Goal: Information Seeking & Learning: Learn about a topic

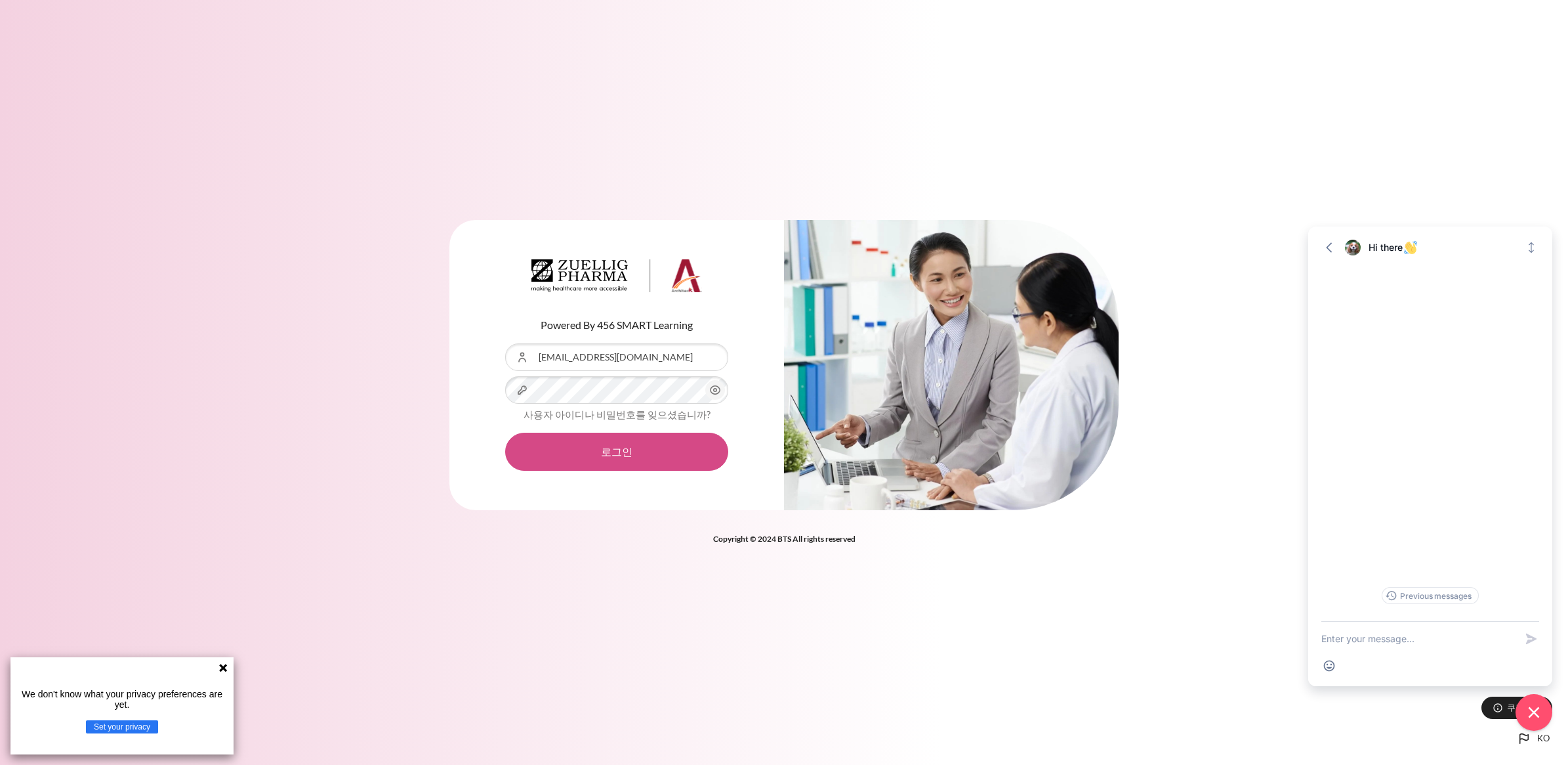
click at [581, 453] on button "로그인" at bounding box center [617, 452] width 223 height 38
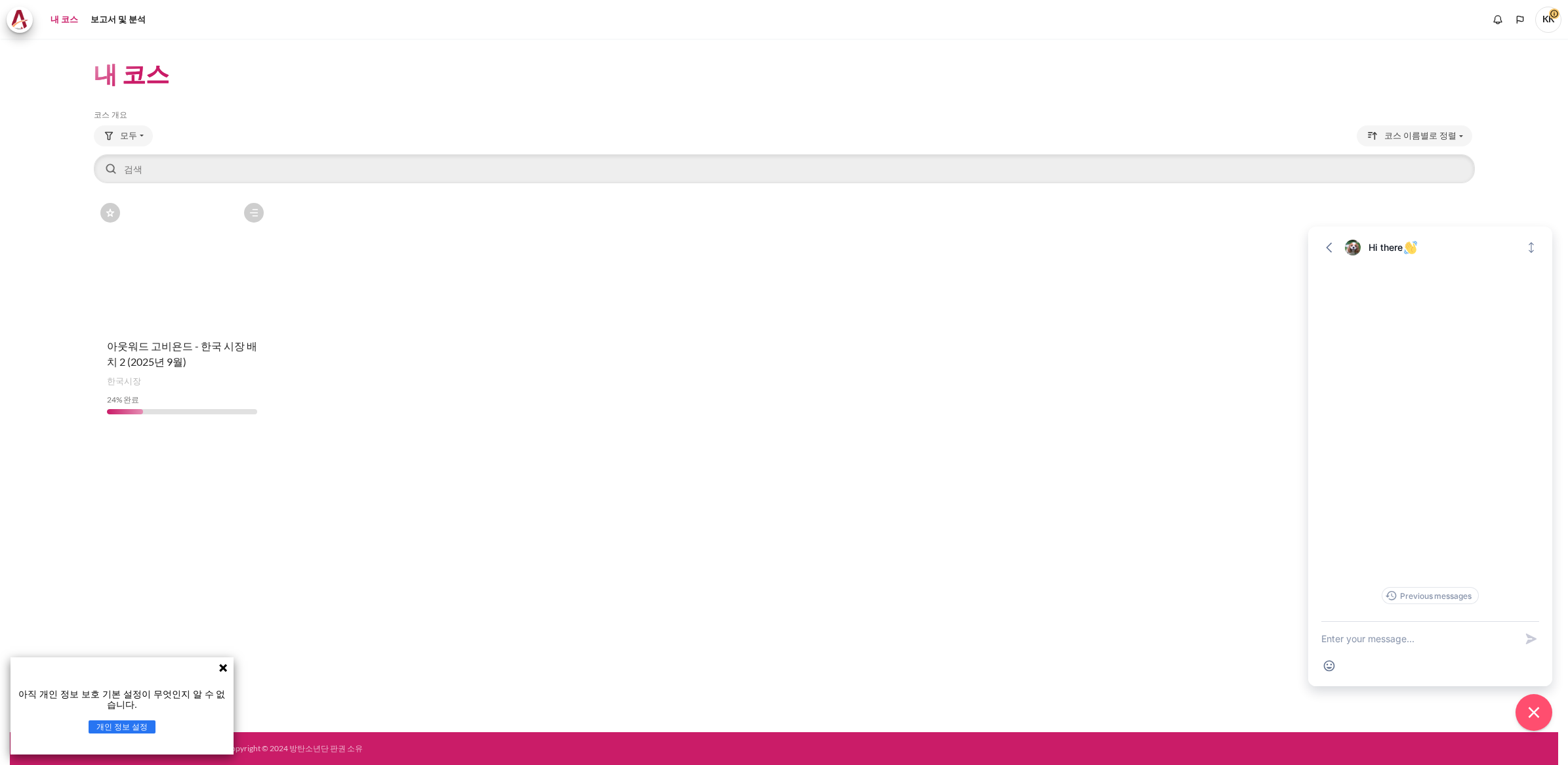
click at [205, 309] on figure "콘텐츠" at bounding box center [182, 262] width 177 height 131
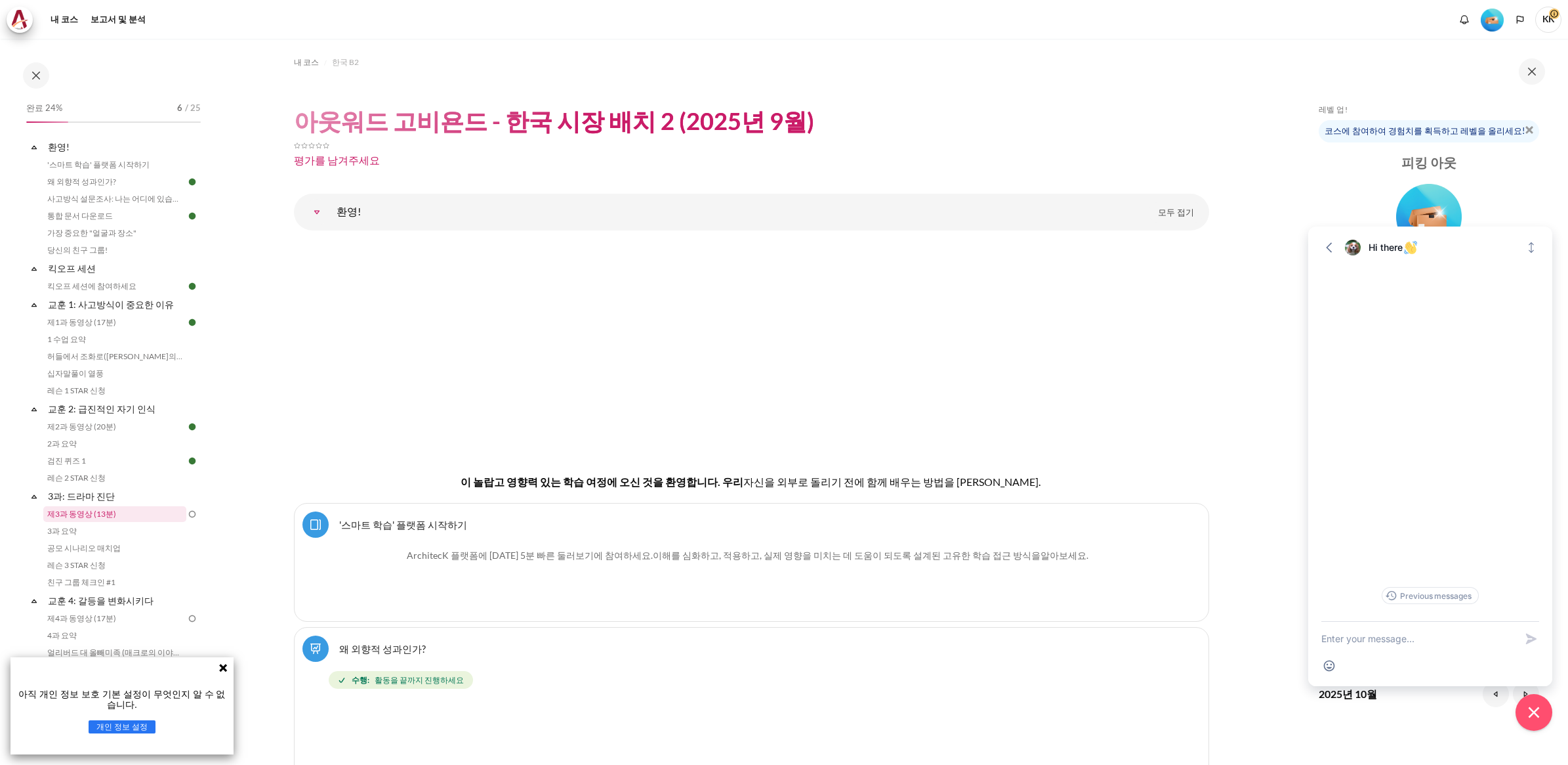
click at [89, 517] on link "제3과 동영상 (13분)" at bounding box center [114, 515] width 143 height 16
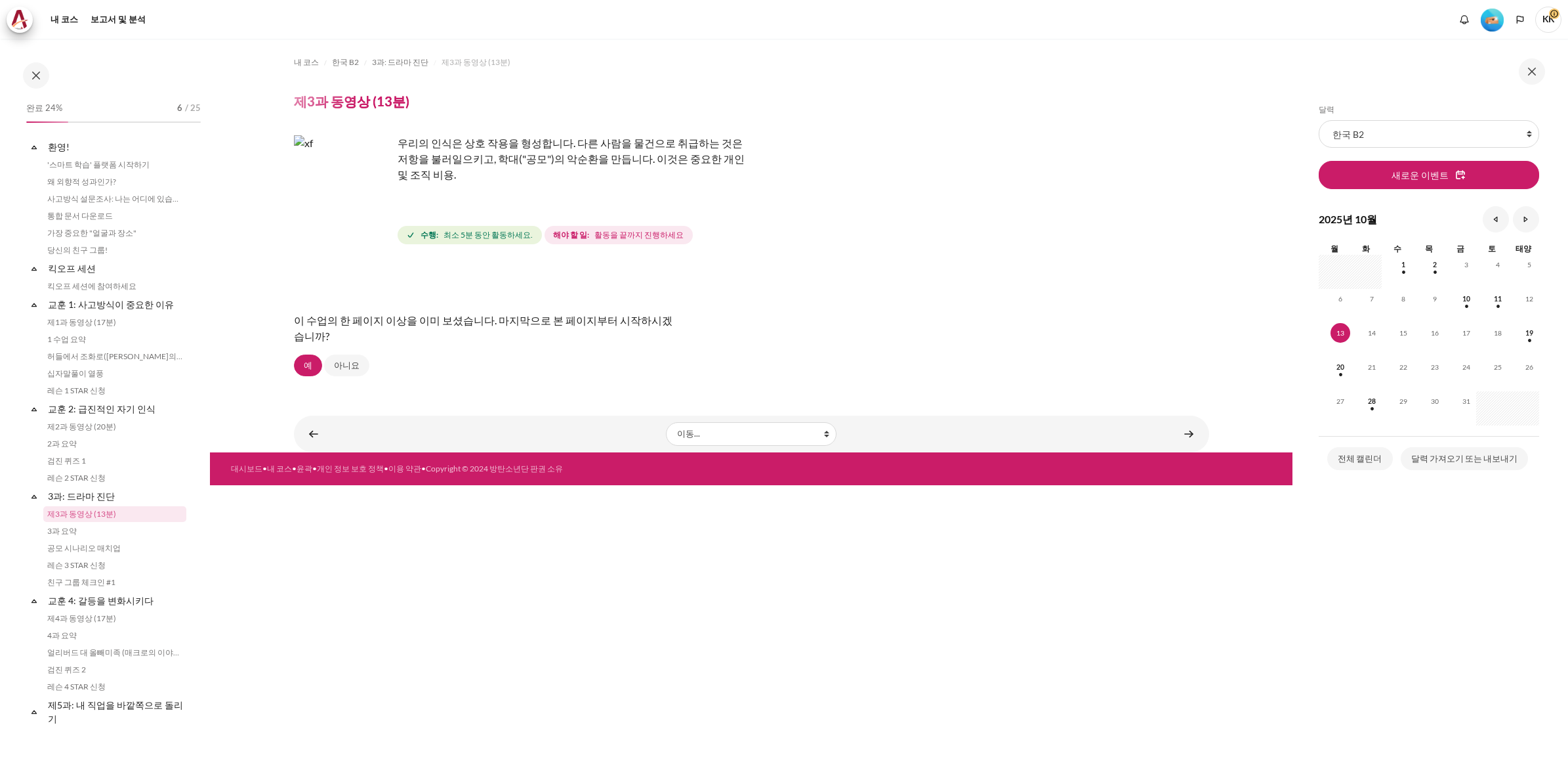
scroll to position [99, 0]
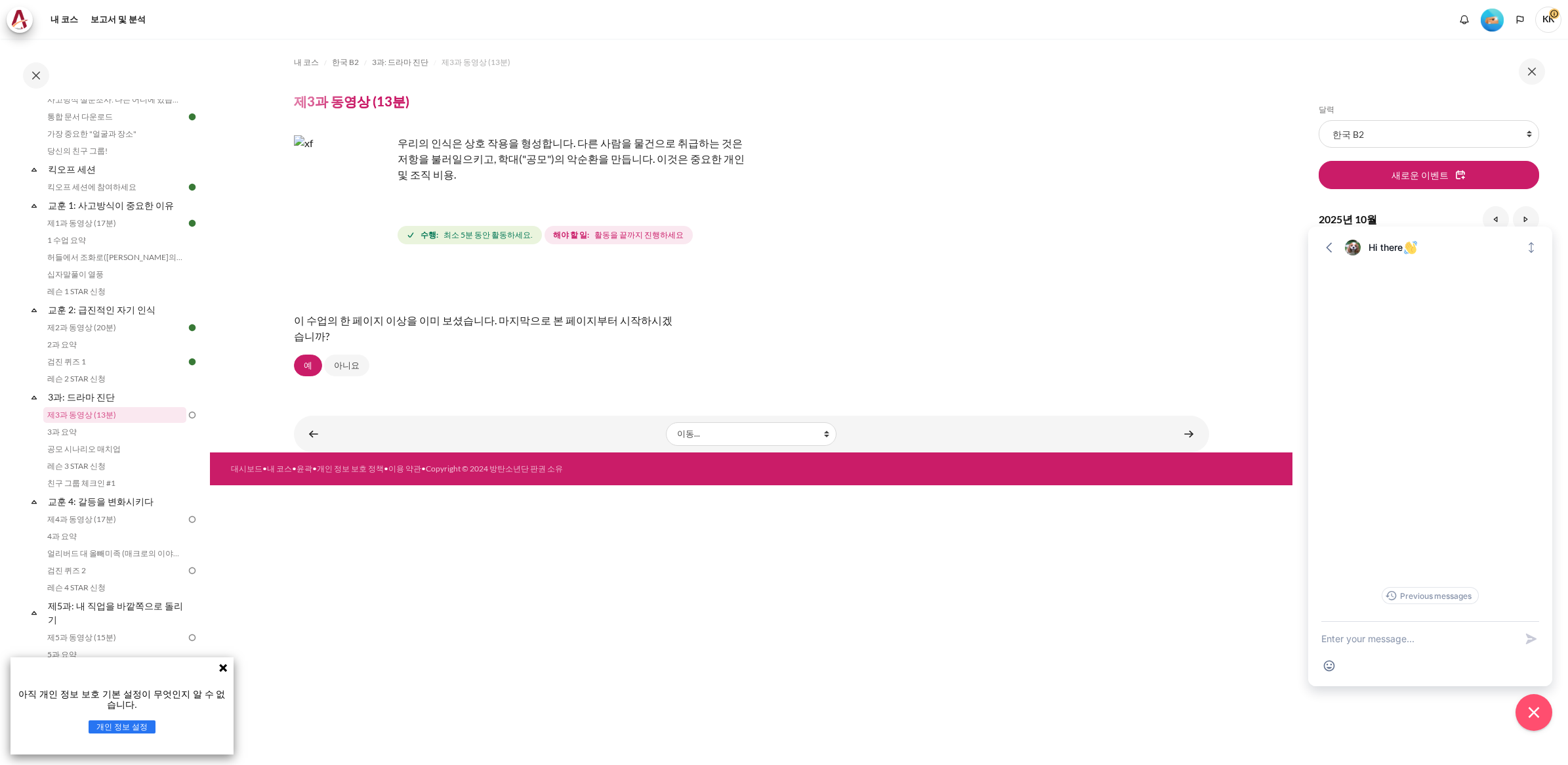
click at [358, 201] on img "콘텐츠" at bounding box center [343, 184] width 99 height 99
click at [307, 355] on link "예" at bounding box center [308, 366] width 28 height 22
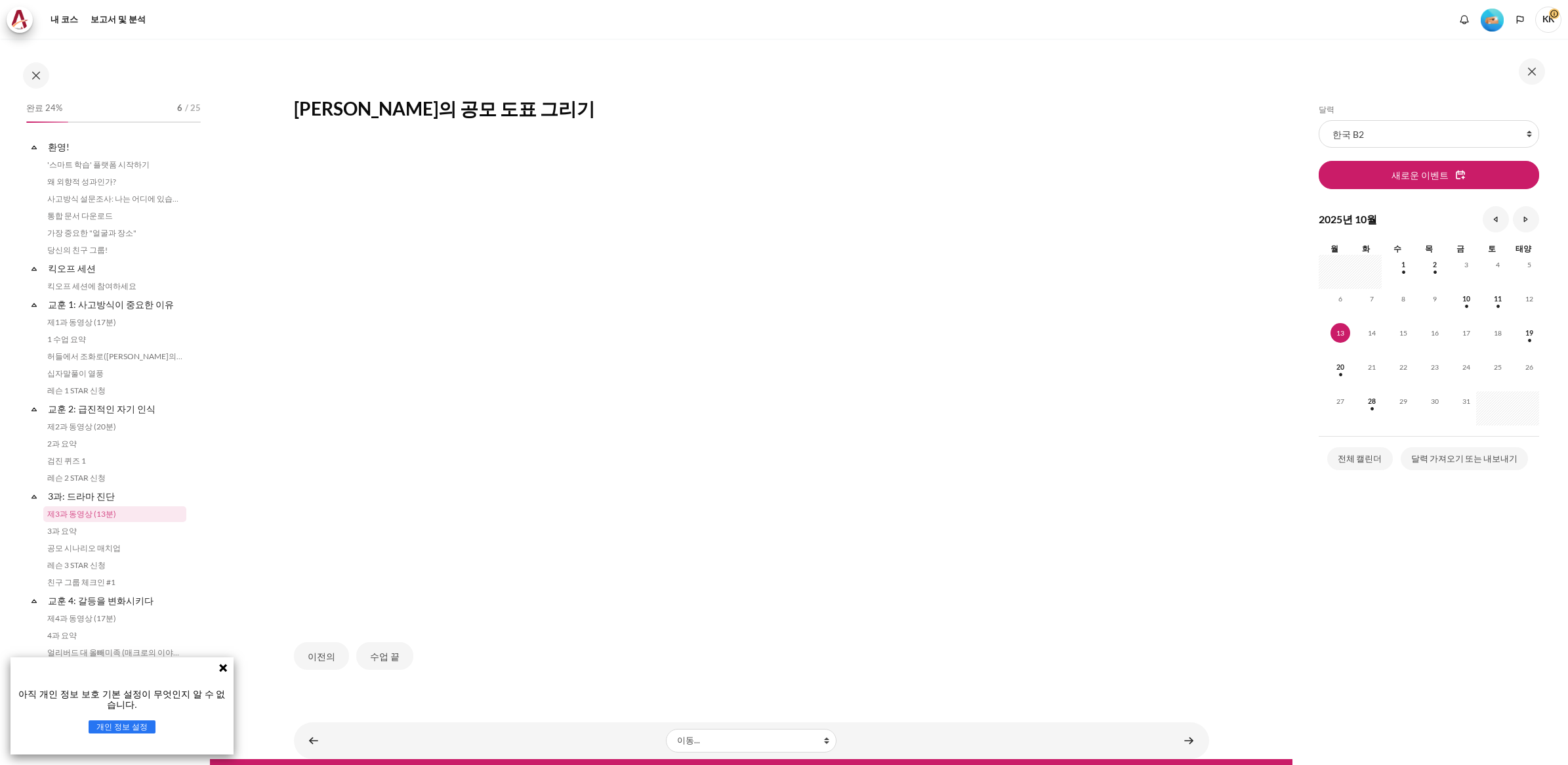
scroll to position [99, 0]
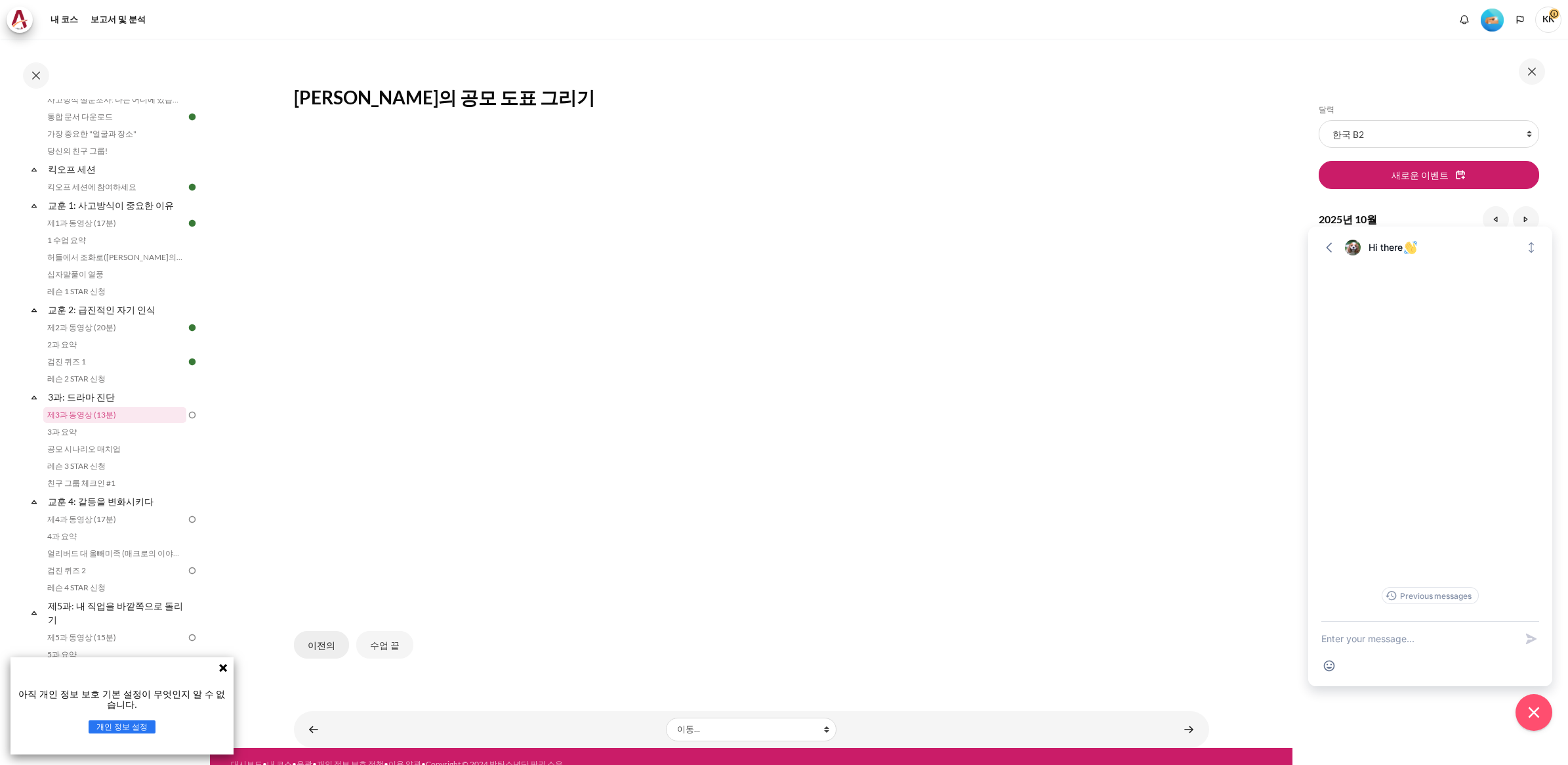
click at [310, 635] on button "이전의" at bounding box center [321, 644] width 55 height 28
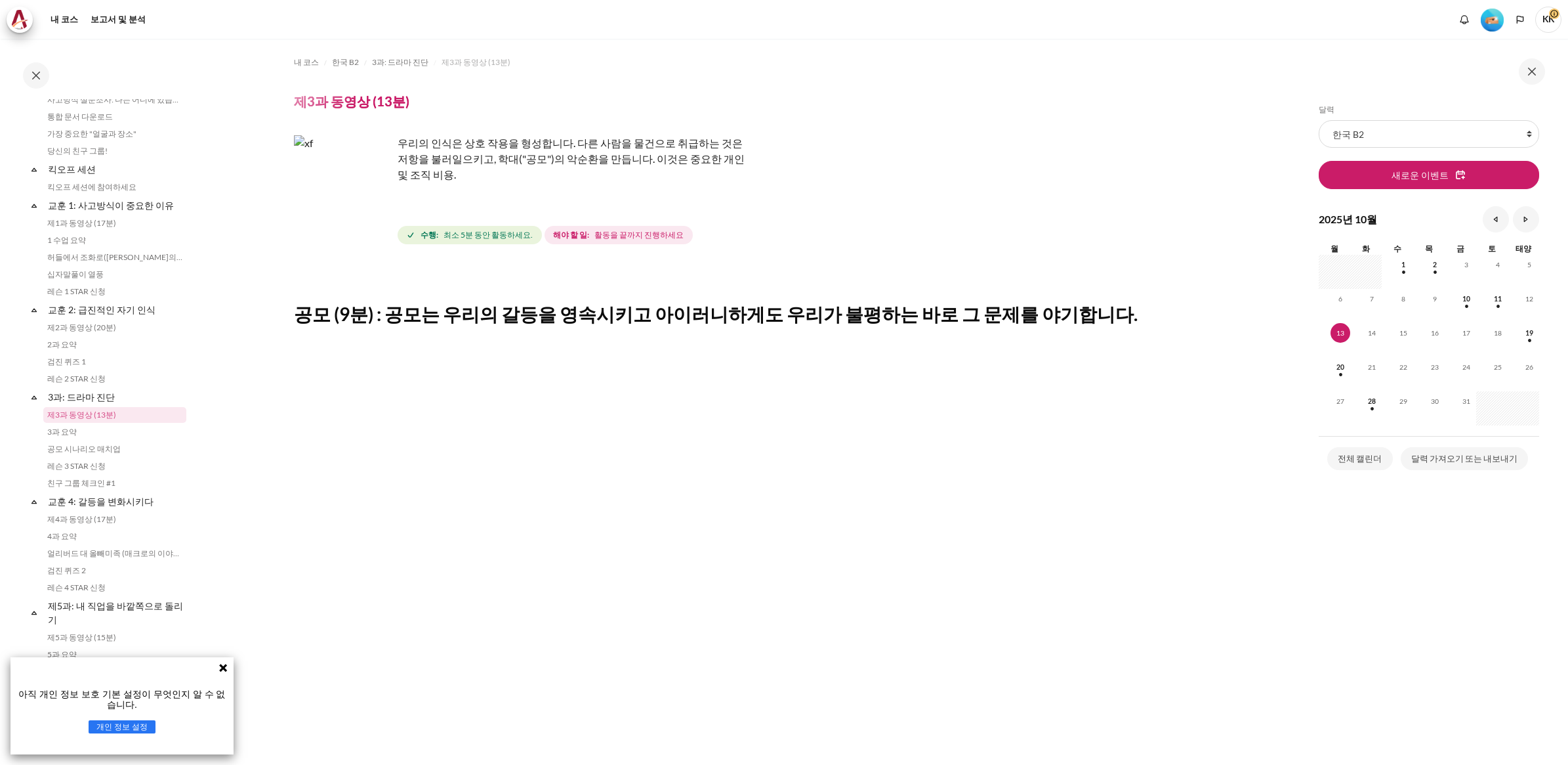
scroll to position [247, 0]
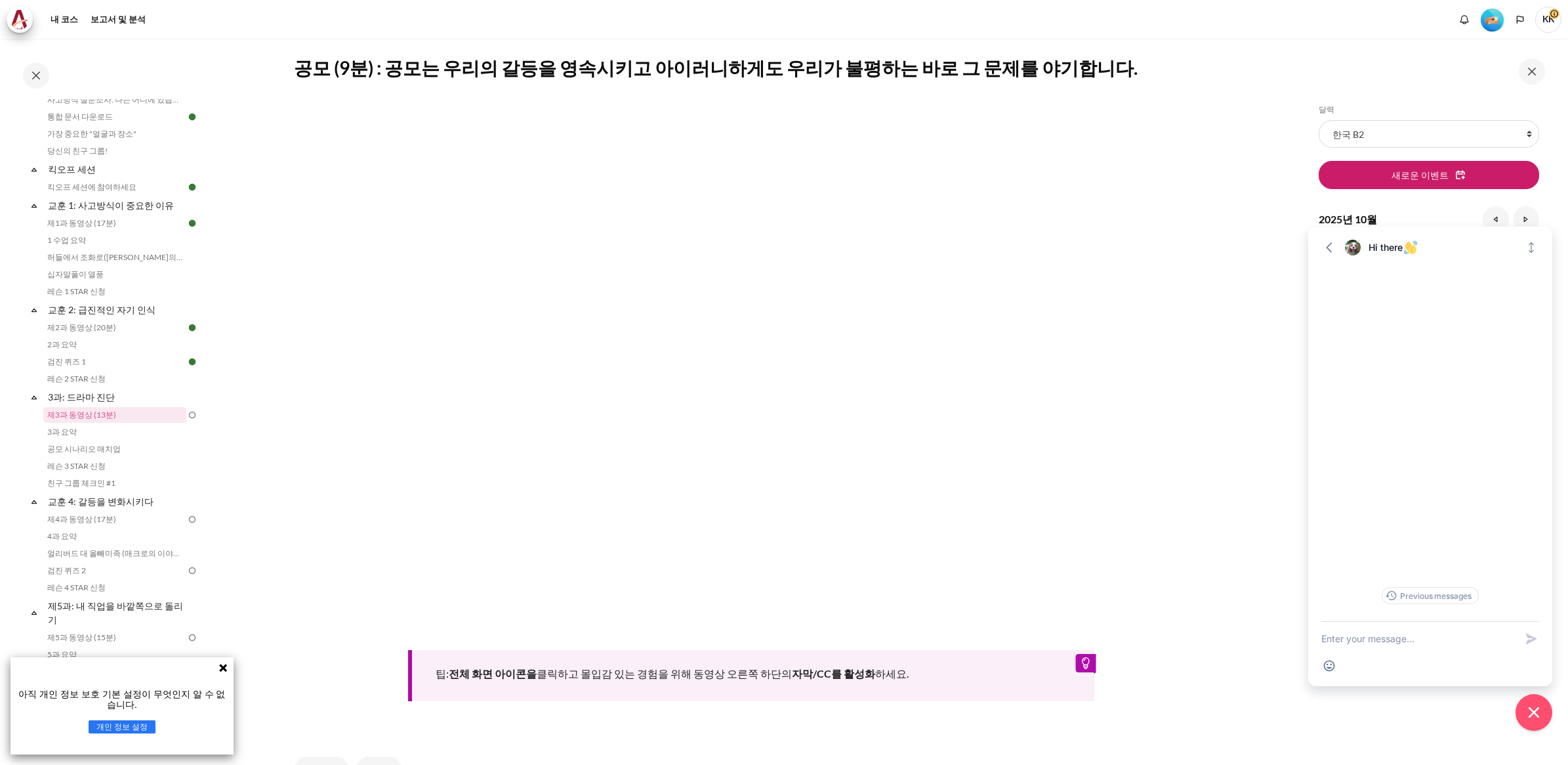
click at [354, 744] on div "이전의 다음" at bounding box center [752, 771] width 916 height 54
click at [376, 756] on button "다음" at bounding box center [379, 770] width 46 height 28
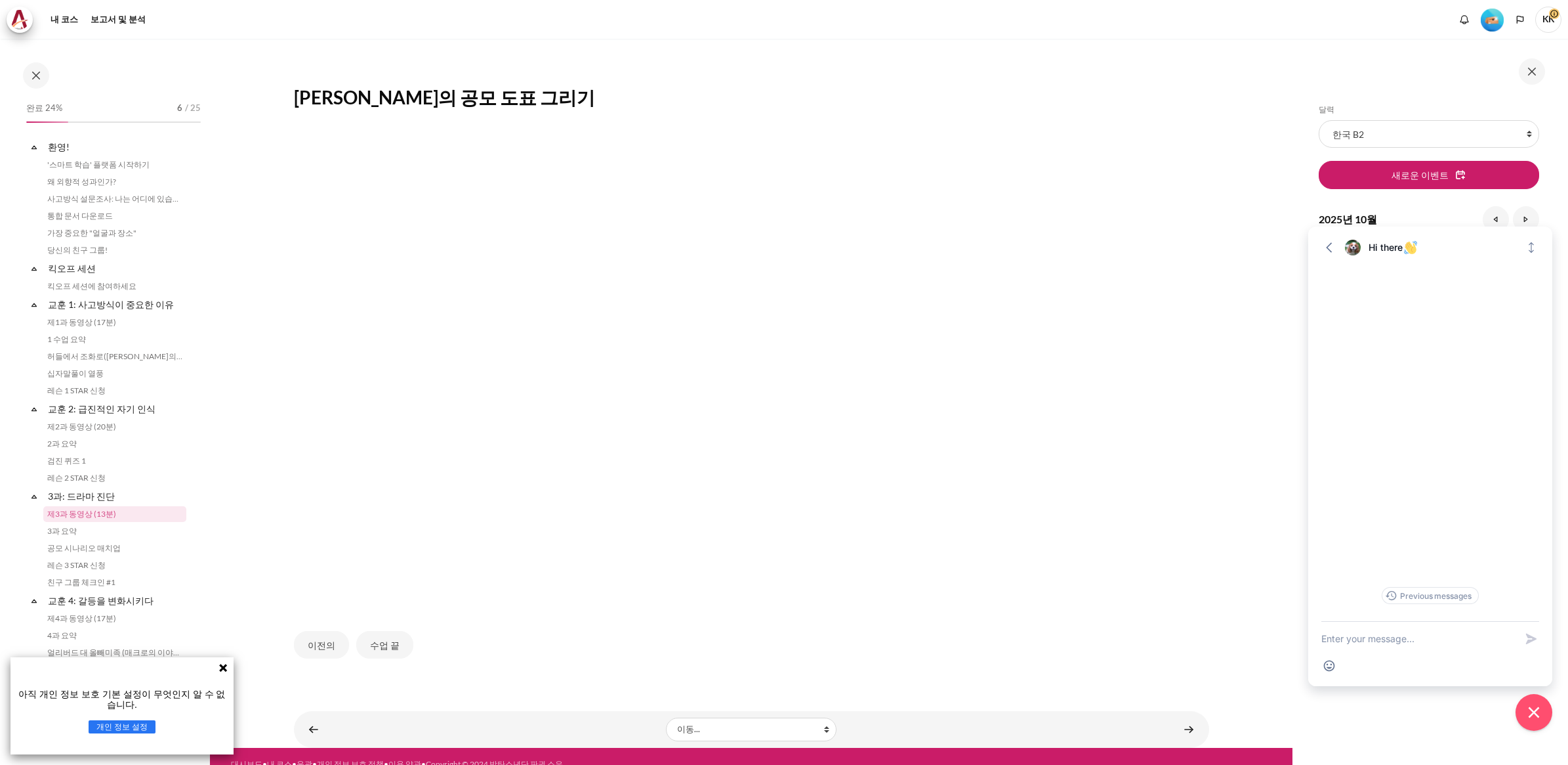
scroll to position [99, 0]
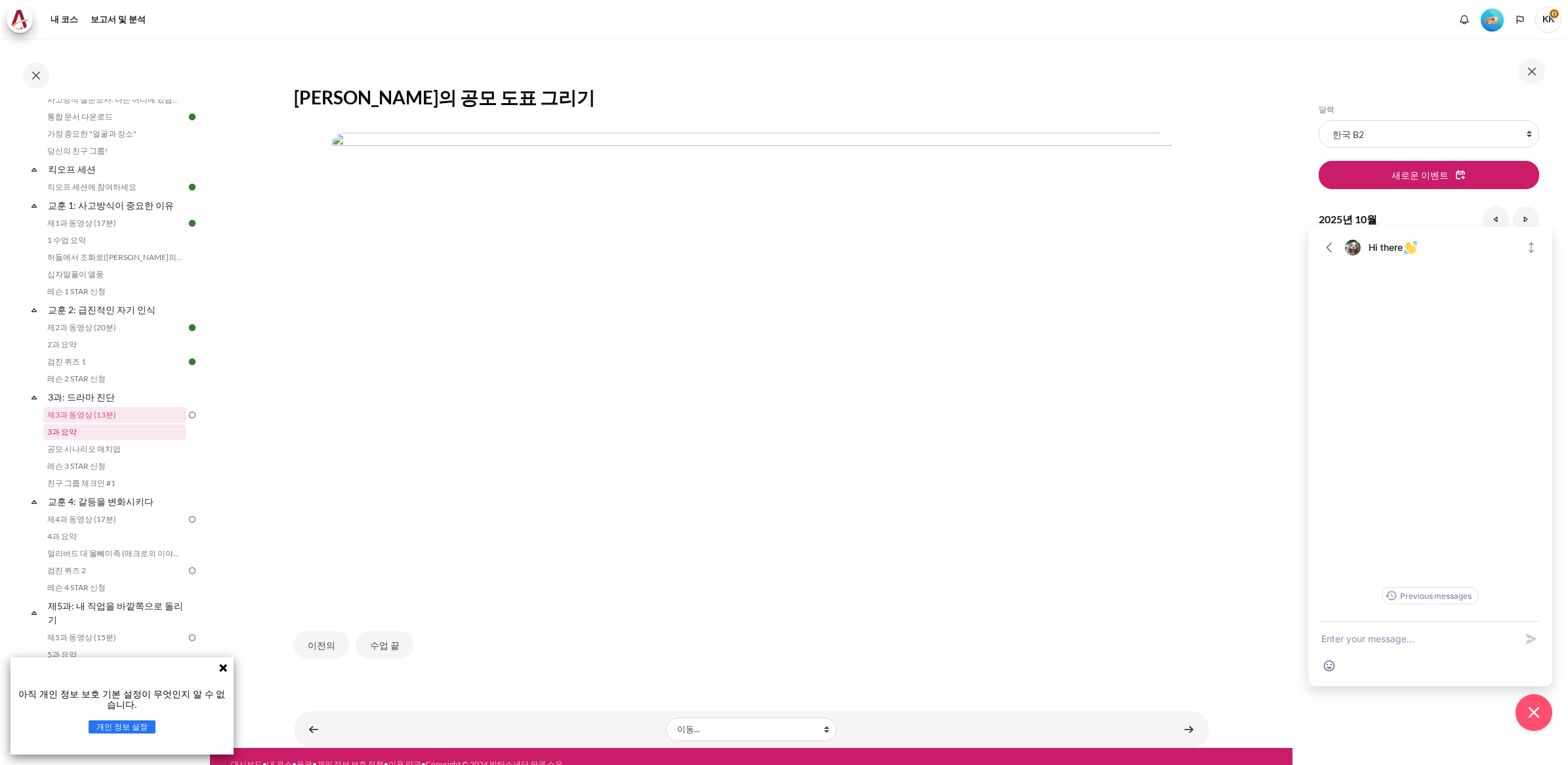
click at [56, 427] on link "3과 요약" at bounding box center [114, 432] width 143 height 16
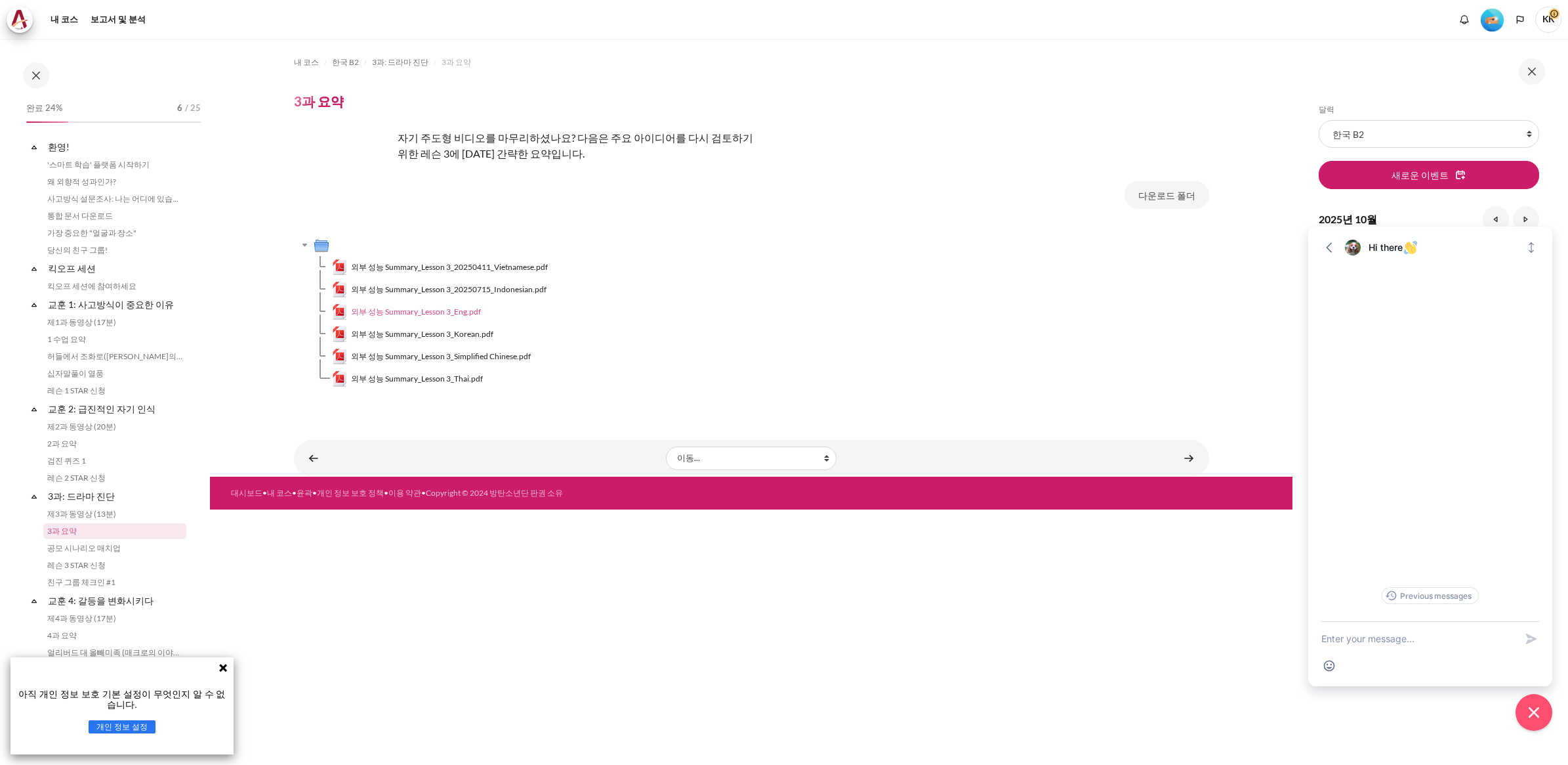
scroll to position [116, 0]
click at [466, 309] on span "외부 성능 Summary_Lesson 3_Eng.pdf" at bounding box center [416, 312] width 130 height 12
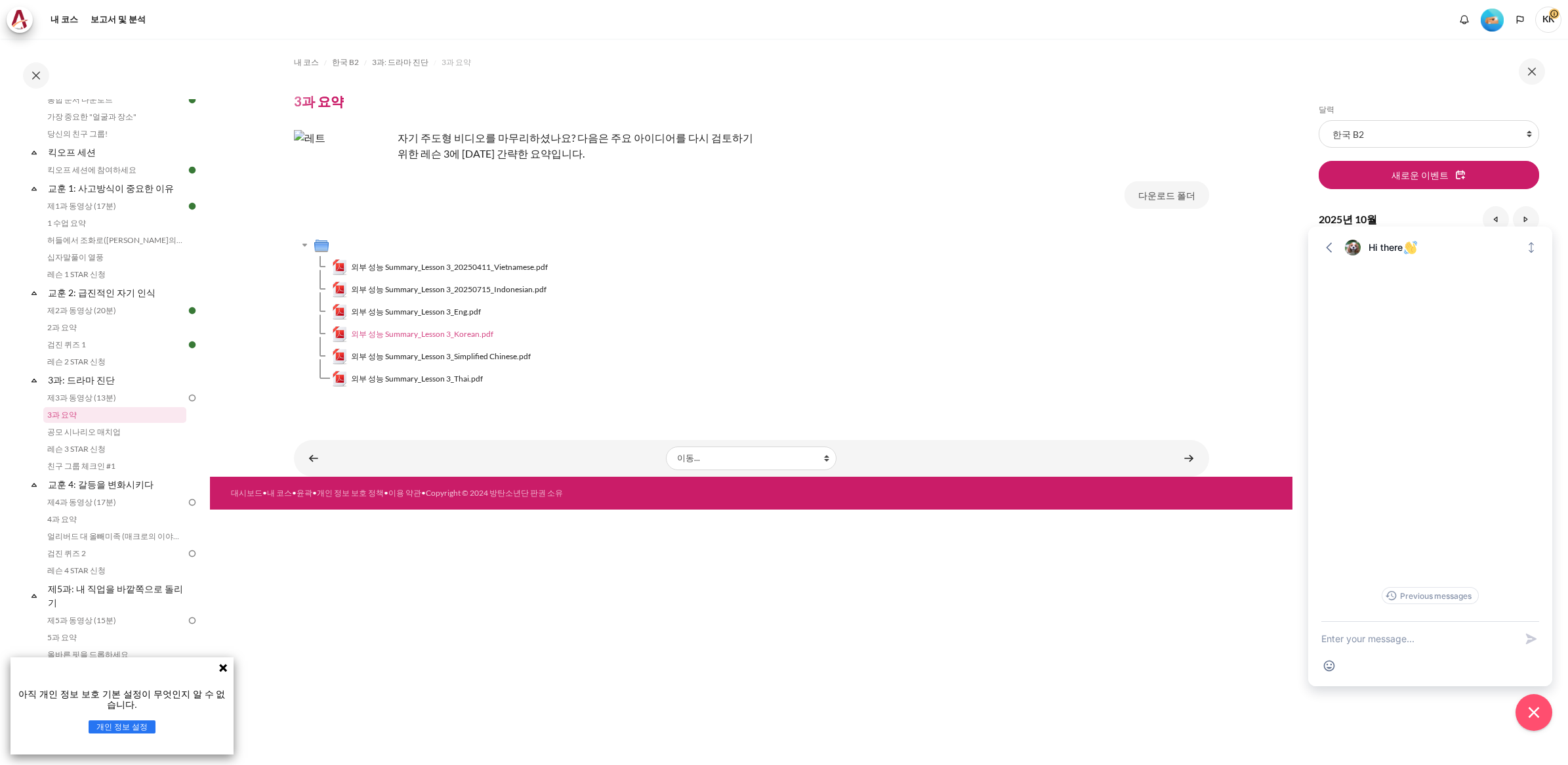
click at [474, 332] on span "외부 성능 Summary_Lesson 3_Korean.pdf" at bounding box center [422, 334] width 142 height 12
click at [110, 433] on link "공모 시나리오 매치업" at bounding box center [114, 432] width 143 height 16
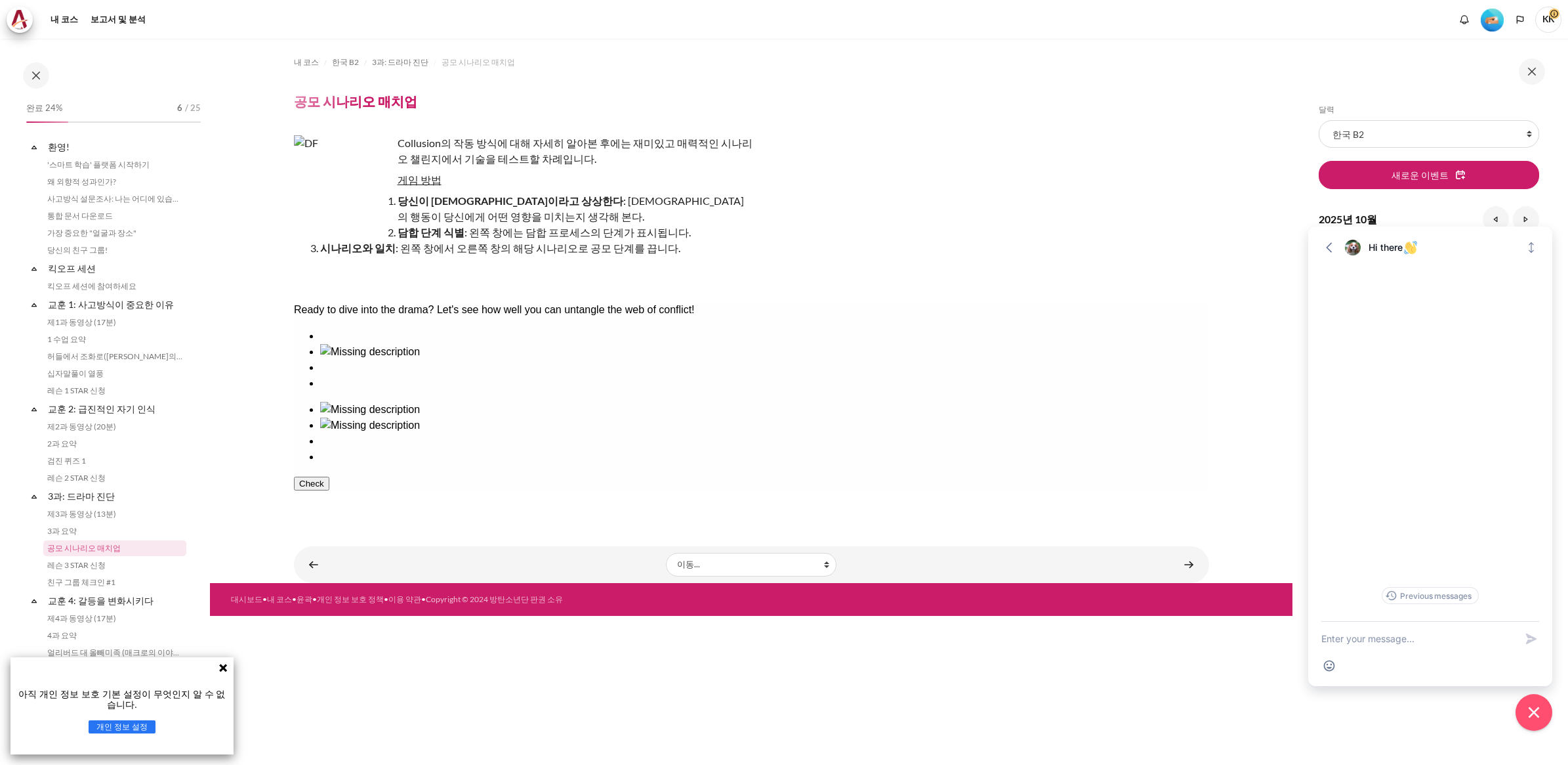
scroll to position [134, 0]
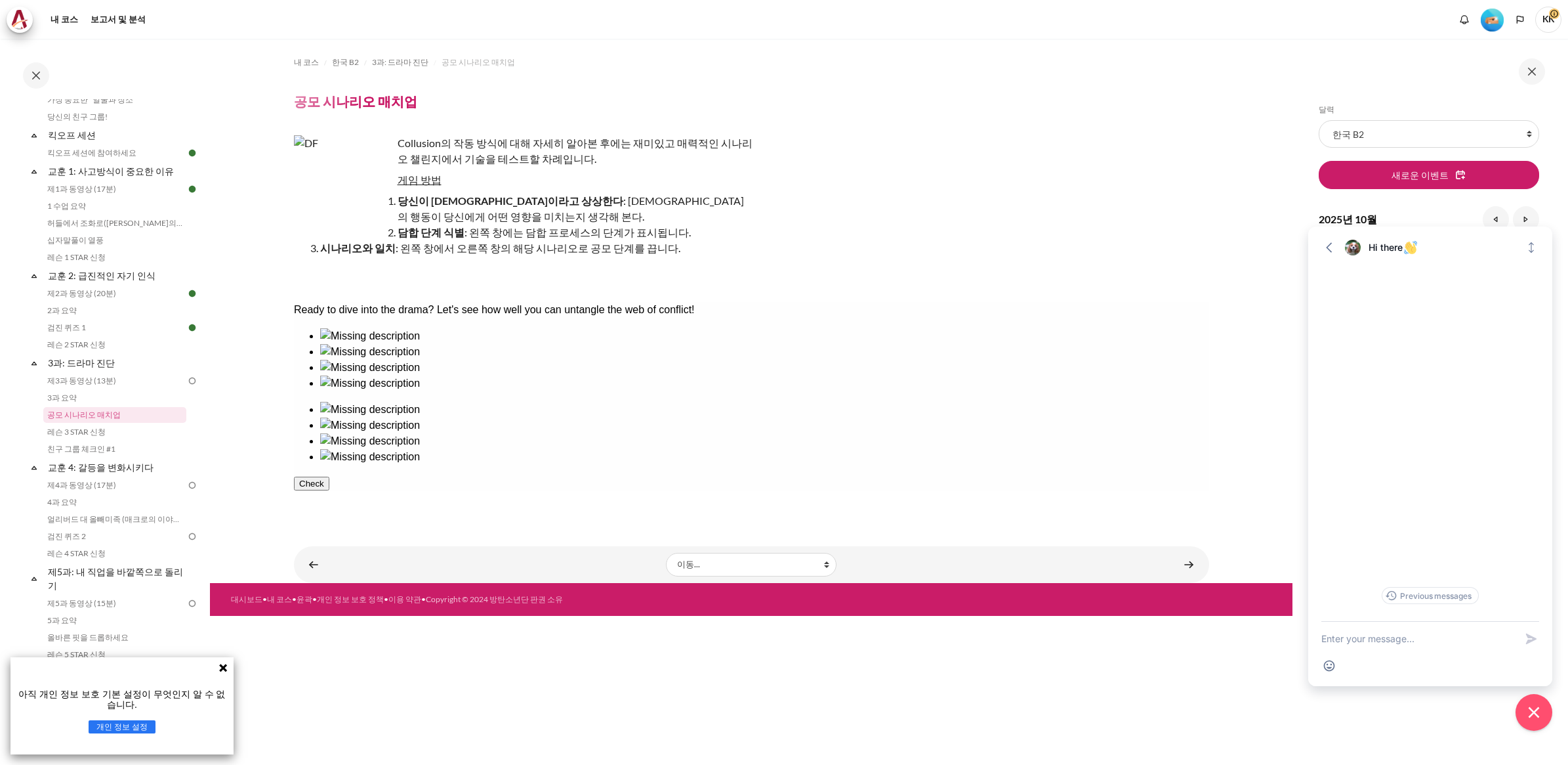
click at [808, 402] on ul at bounding box center [751, 433] width 916 height 63
click at [791, 402] on ul at bounding box center [751, 433] width 916 height 63
click at [523, 375] on div at bounding box center [764, 375] width 889 height 0
drag, startPoint x: 803, startPoint y: 375, endPoint x: 717, endPoint y: 409, distance: 92.5
click at [717, 409] on div at bounding box center [751, 397] width 916 height 137
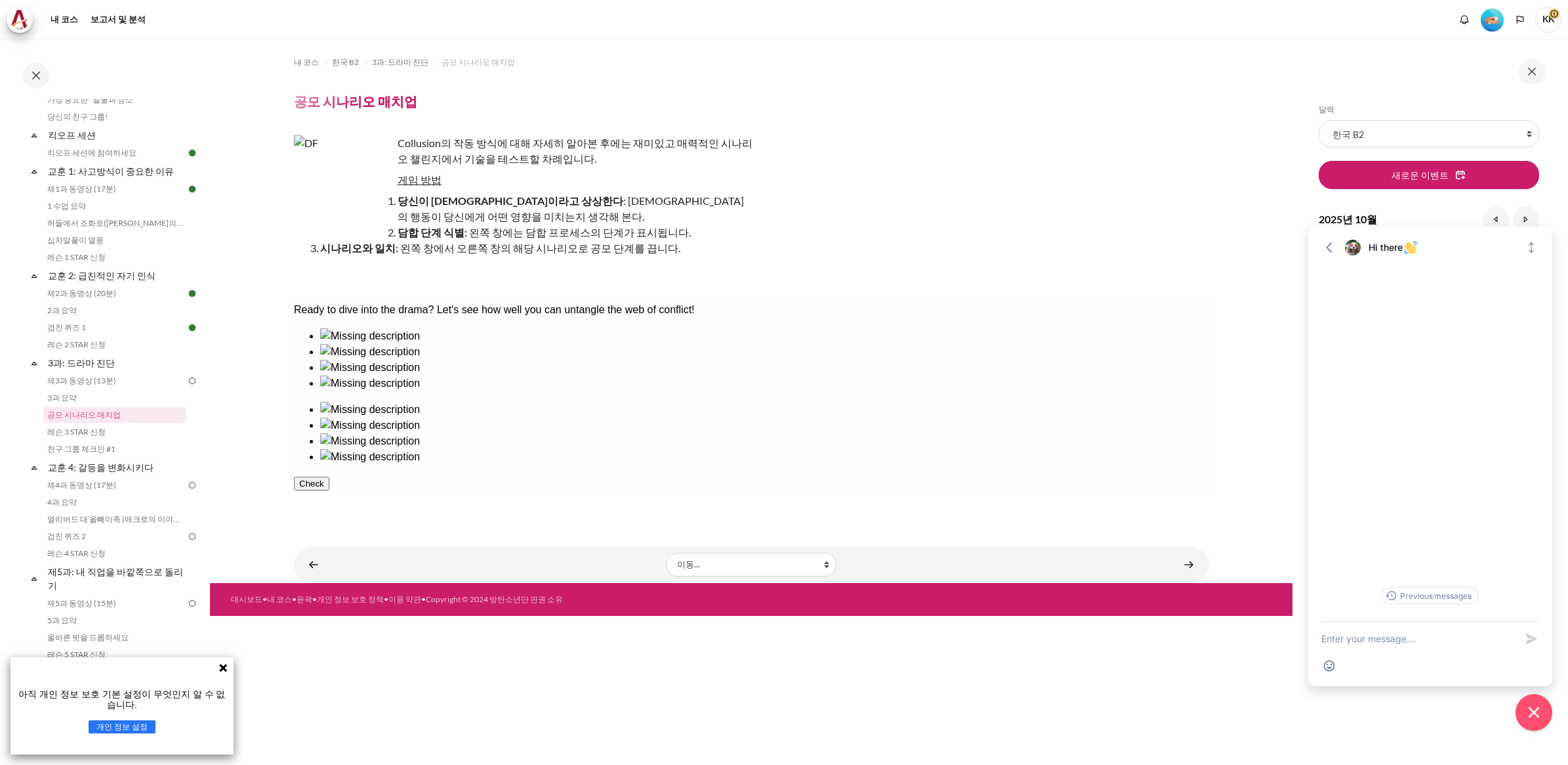
drag, startPoint x: 717, startPoint y: 409, endPoint x: 691, endPoint y: 410, distance: 26.0
click at [691, 391] on ul at bounding box center [751, 359] width 916 height 63
click at [529, 381] on ul at bounding box center [751, 359] width 916 height 63
drag, startPoint x: 609, startPoint y: 377, endPoint x: 817, endPoint y: 369, distance: 208.2
drag, startPoint x: 431, startPoint y: 392, endPoint x: 886, endPoint y: 380, distance: 455.2
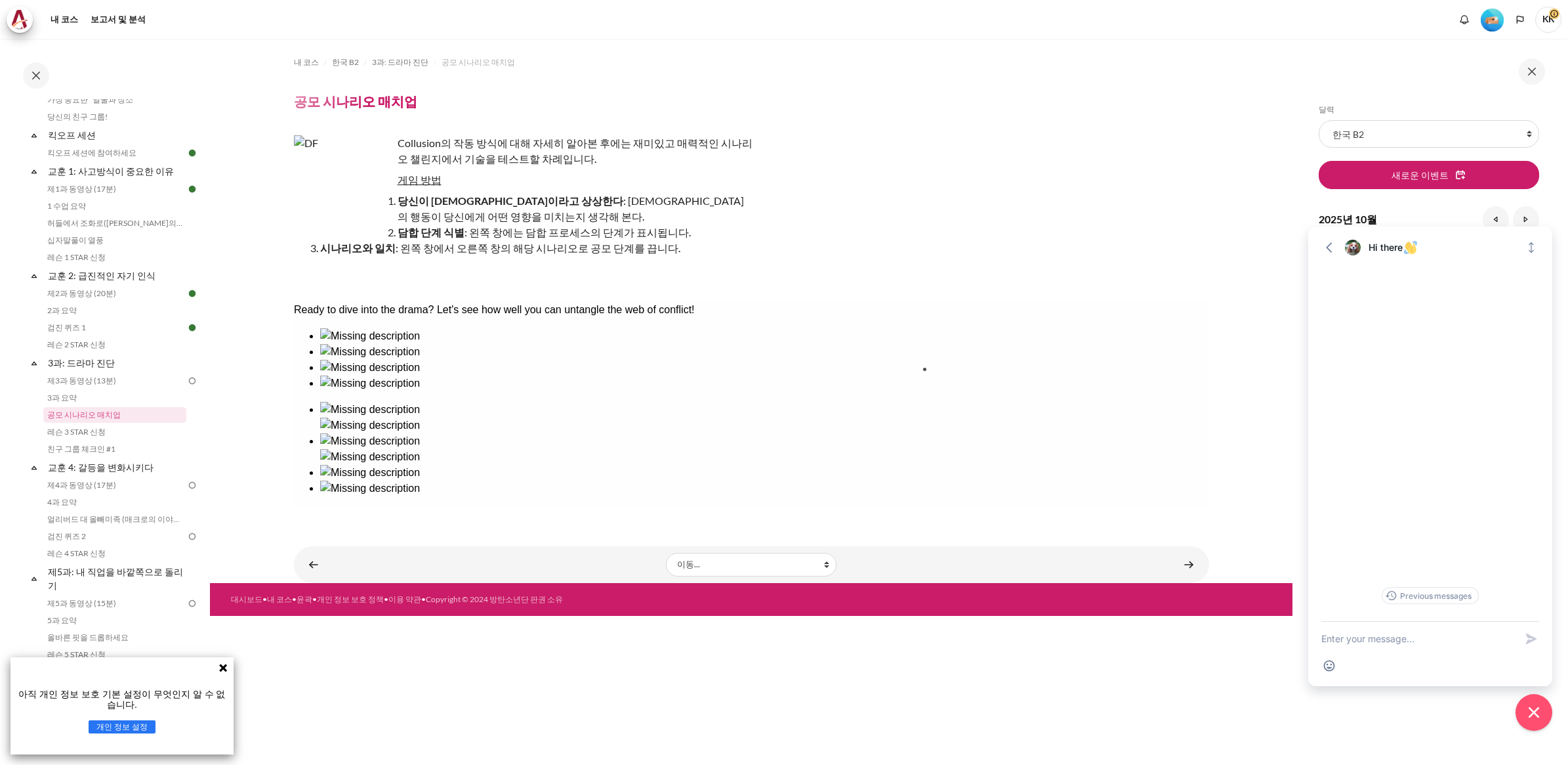
drag, startPoint x: 524, startPoint y: 404, endPoint x: 979, endPoint y: 415, distance: 455.1
drag, startPoint x: 337, startPoint y: 400, endPoint x: 1074, endPoint y: 386, distance: 737.1
drag, startPoint x: 788, startPoint y: 382, endPoint x: 510, endPoint y: 420, distance: 280.6
click at [506, 423] on div at bounding box center [751, 428] width 916 height 200
drag, startPoint x: 782, startPoint y: 371, endPoint x: 707, endPoint y: 389, distance: 77.1
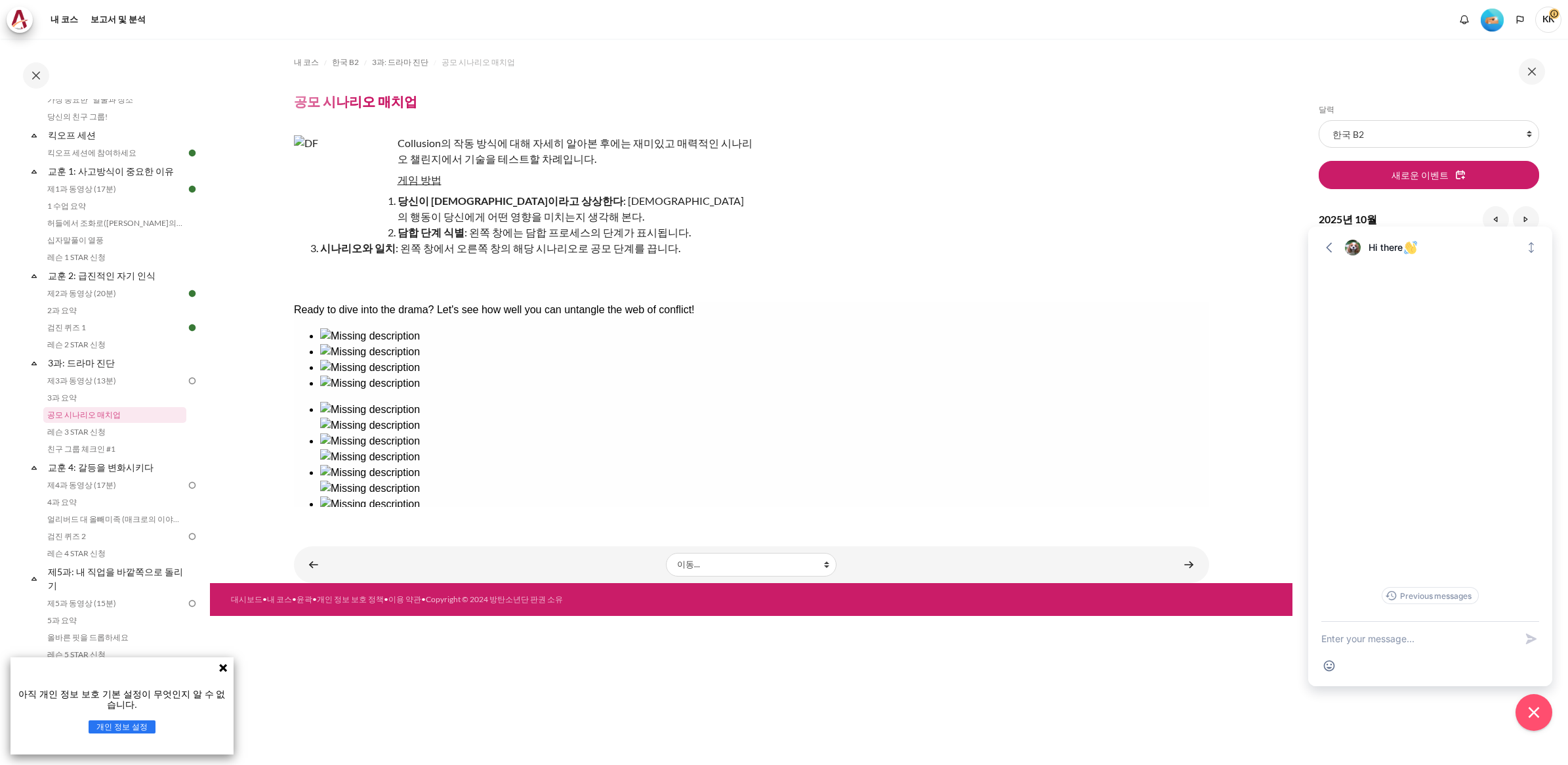
click at [648, 397] on div at bounding box center [751, 428] width 916 height 200
click at [420, 402] on img at bounding box center [369, 410] width 99 height 16
click at [420, 417] on img at bounding box center [369, 425] width 99 height 16
drag, startPoint x: 614, startPoint y: 392, endPoint x: 796, endPoint y: 385, distance: 182.1
click at [529, 375] on div at bounding box center [764, 375] width 889 height 0
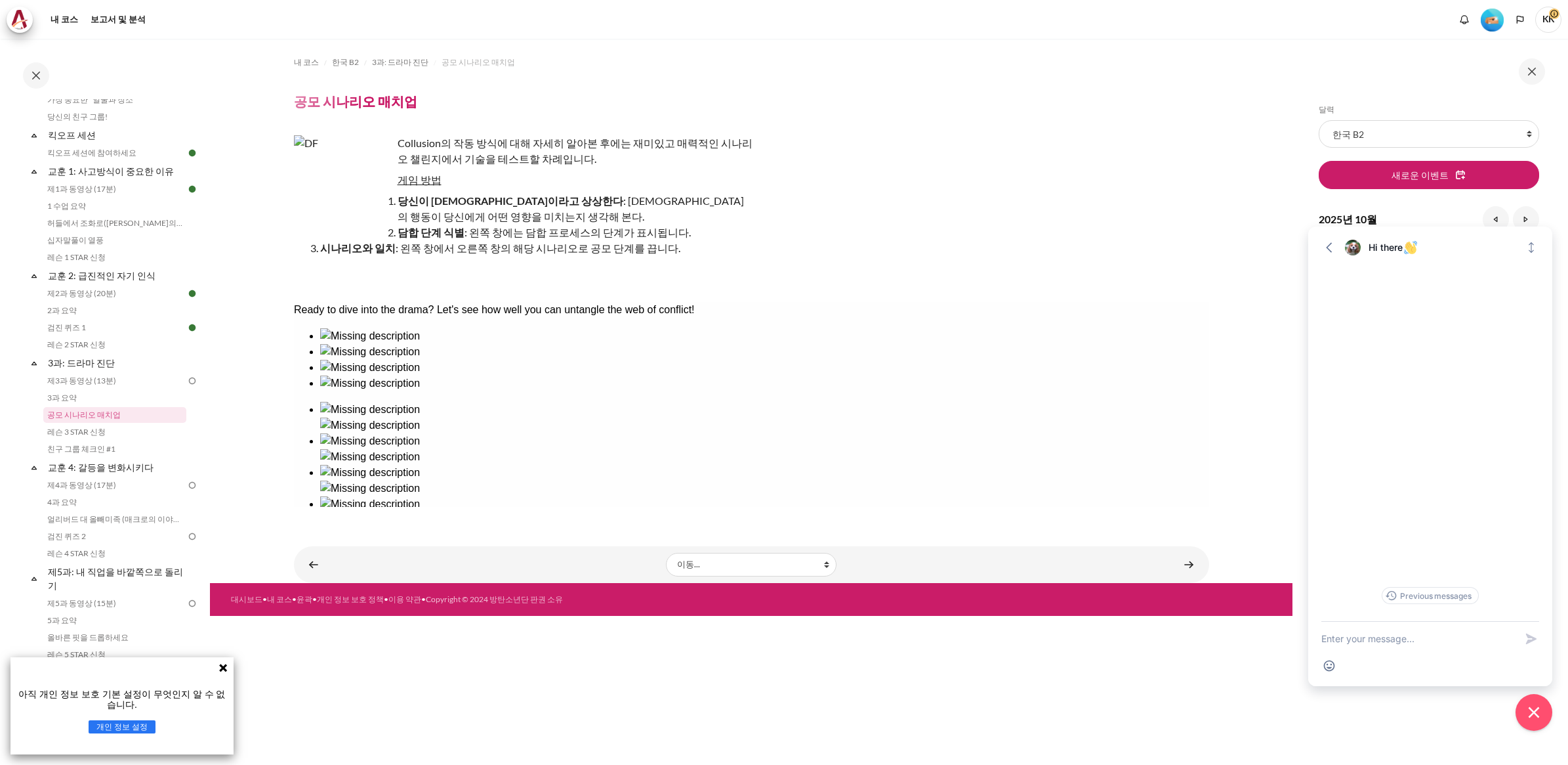
click at [530, 391] on ul at bounding box center [751, 359] width 916 height 63
click at [350, 391] on ul at bounding box center [751, 359] width 916 height 63
click at [363, 385] on ul at bounding box center [751, 359] width 916 height 63
click at [540, 375] on div at bounding box center [764, 375] width 889 height 0
click at [420, 465] on img at bounding box center [369, 473] width 99 height 16
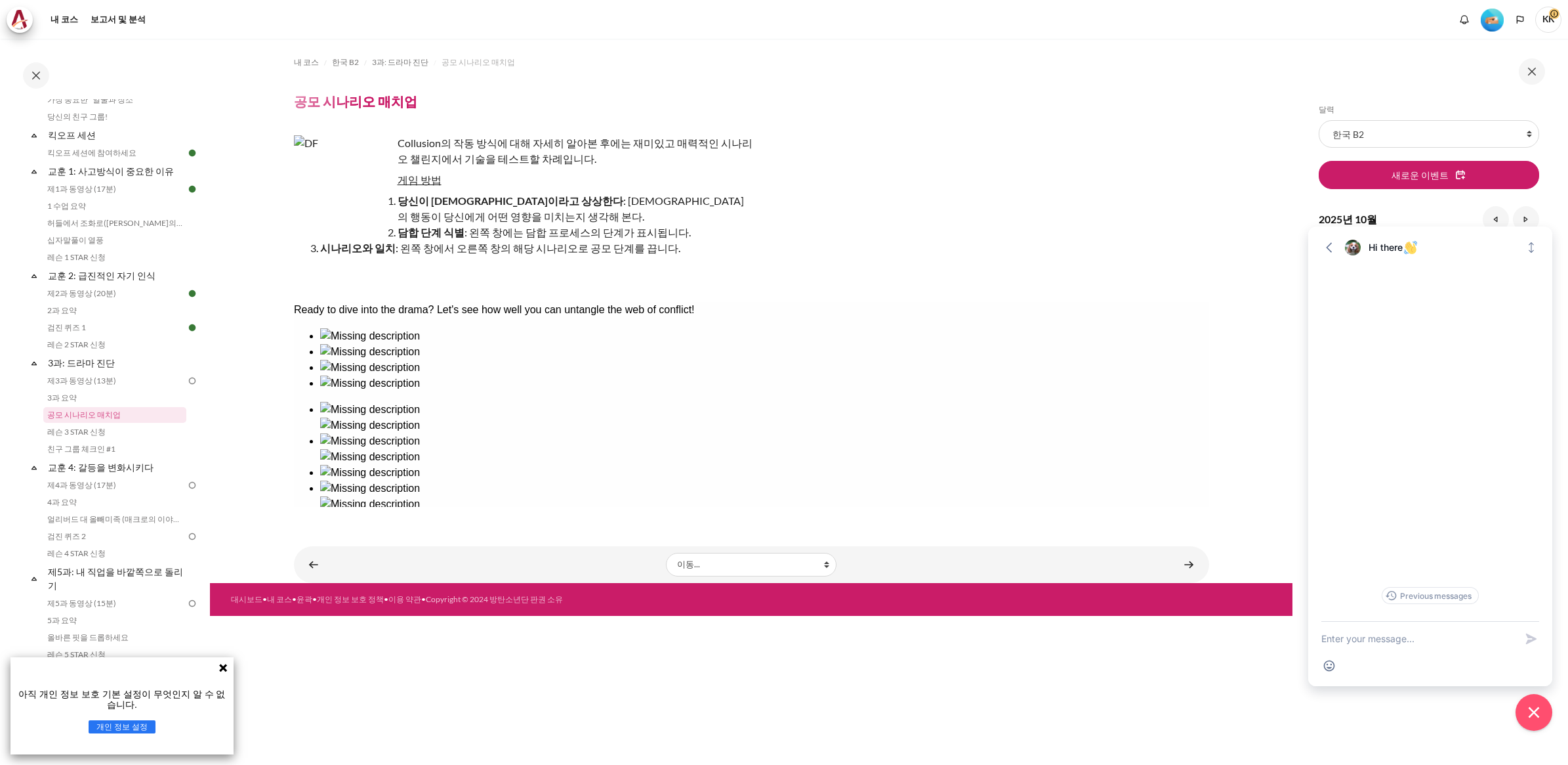
click at [544, 375] on div at bounding box center [764, 375] width 889 height 0
drag, startPoint x: 536, startPoint y: 383, endPoint x: 983, endPoint y: 380, distance: 447.0
click at [329, 540] on button "Check" at bounding box center [311, 546] width 36 height 14
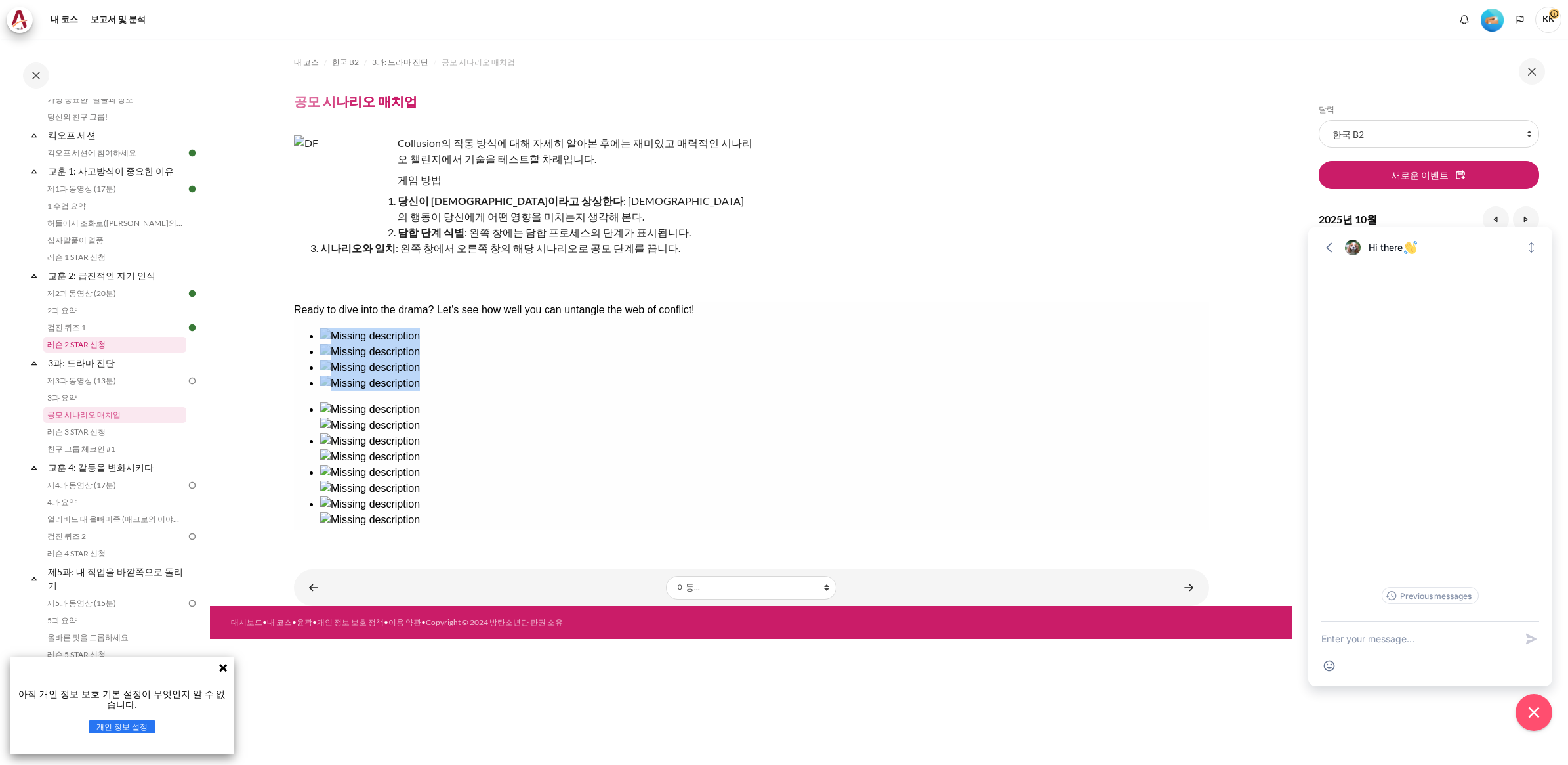
click at [88, 351] on link "레슨 2 STAR 신청" at bounding box center [114, 345] width 143 height 16
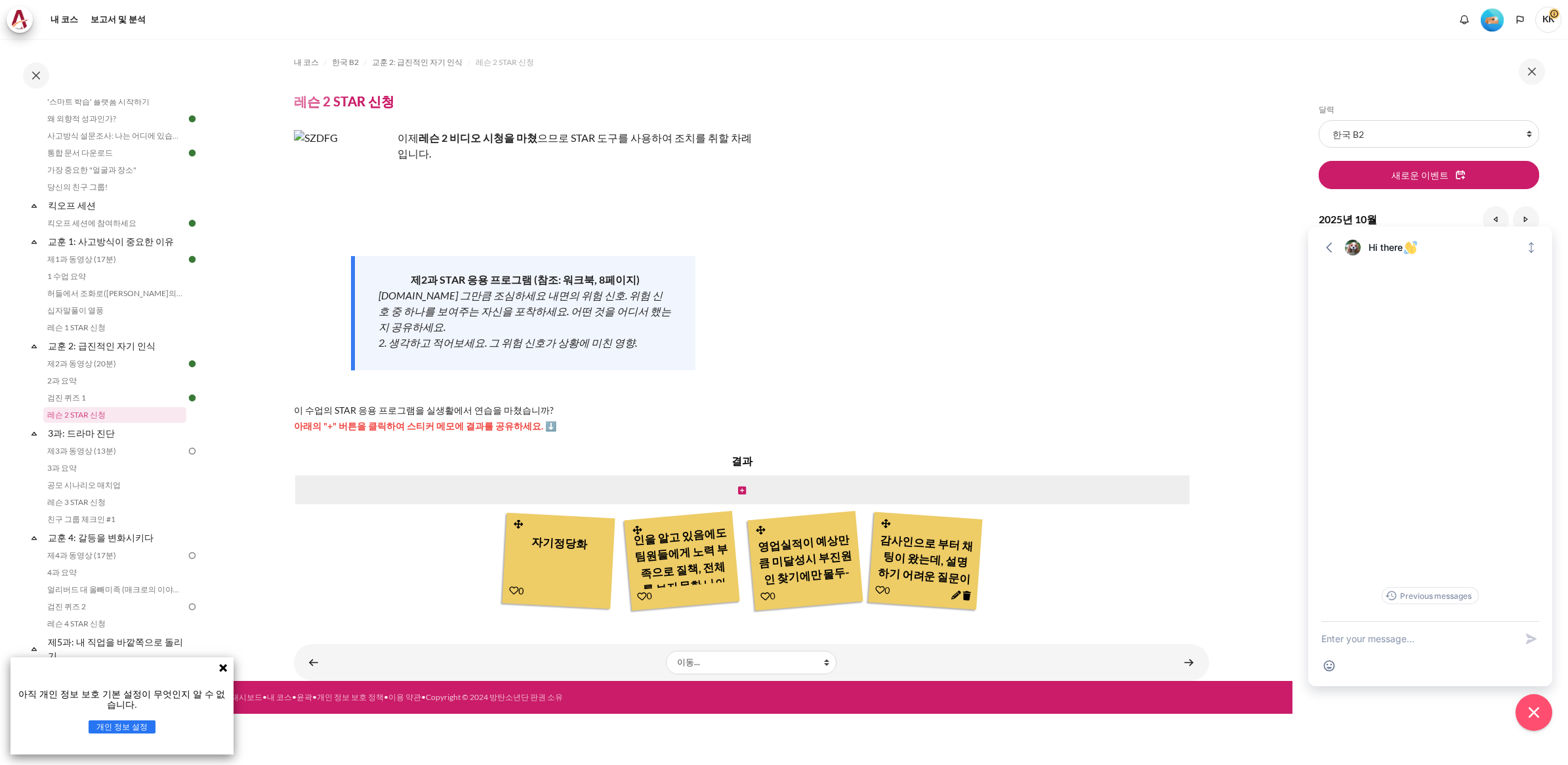
scroll to position [47, 0]
click at [100, 446] on link "제3과 동영상 (13분)" at bounding box center [114, 451] width 143 height 16
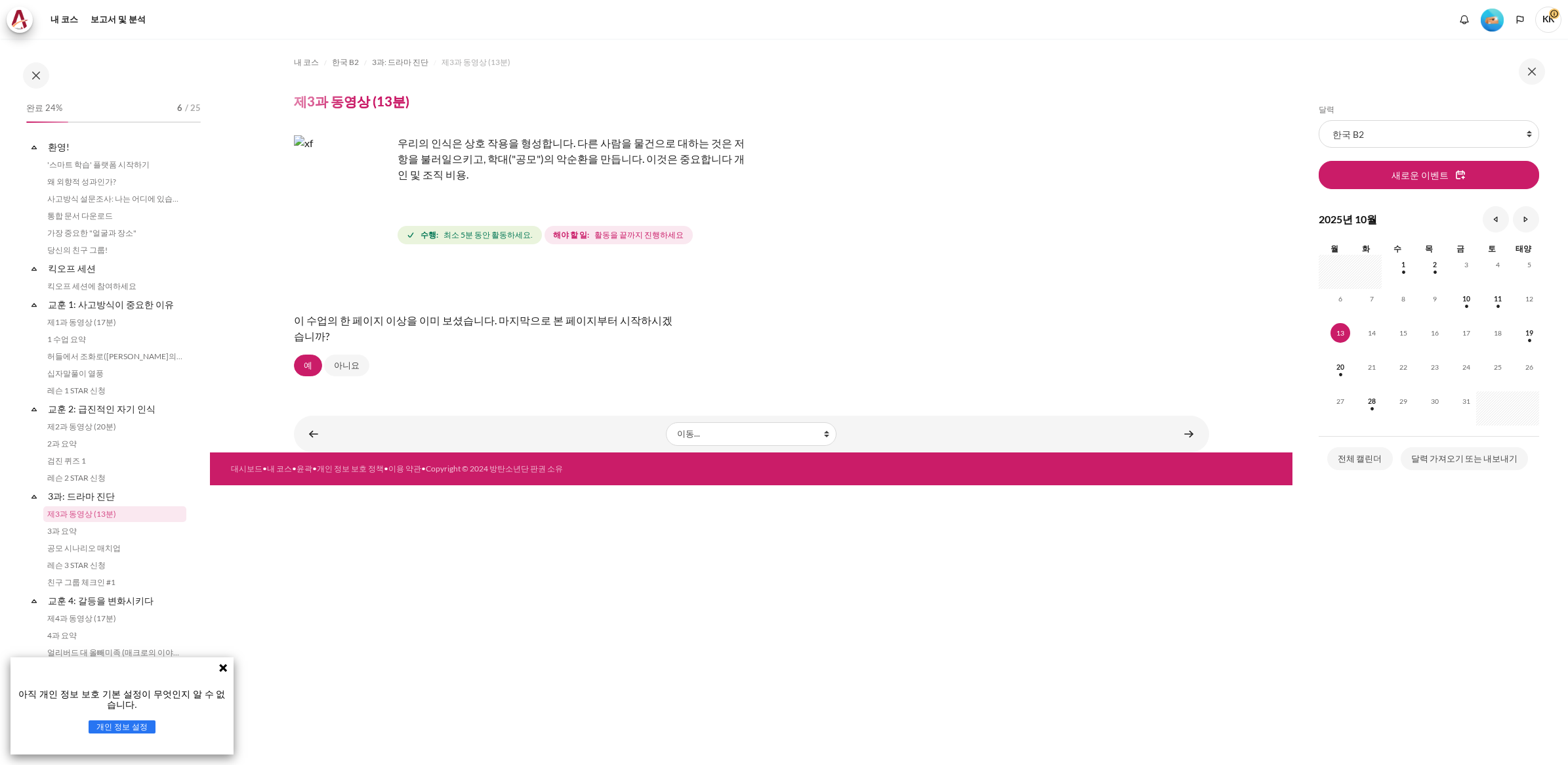
scroll to position [99, 0]
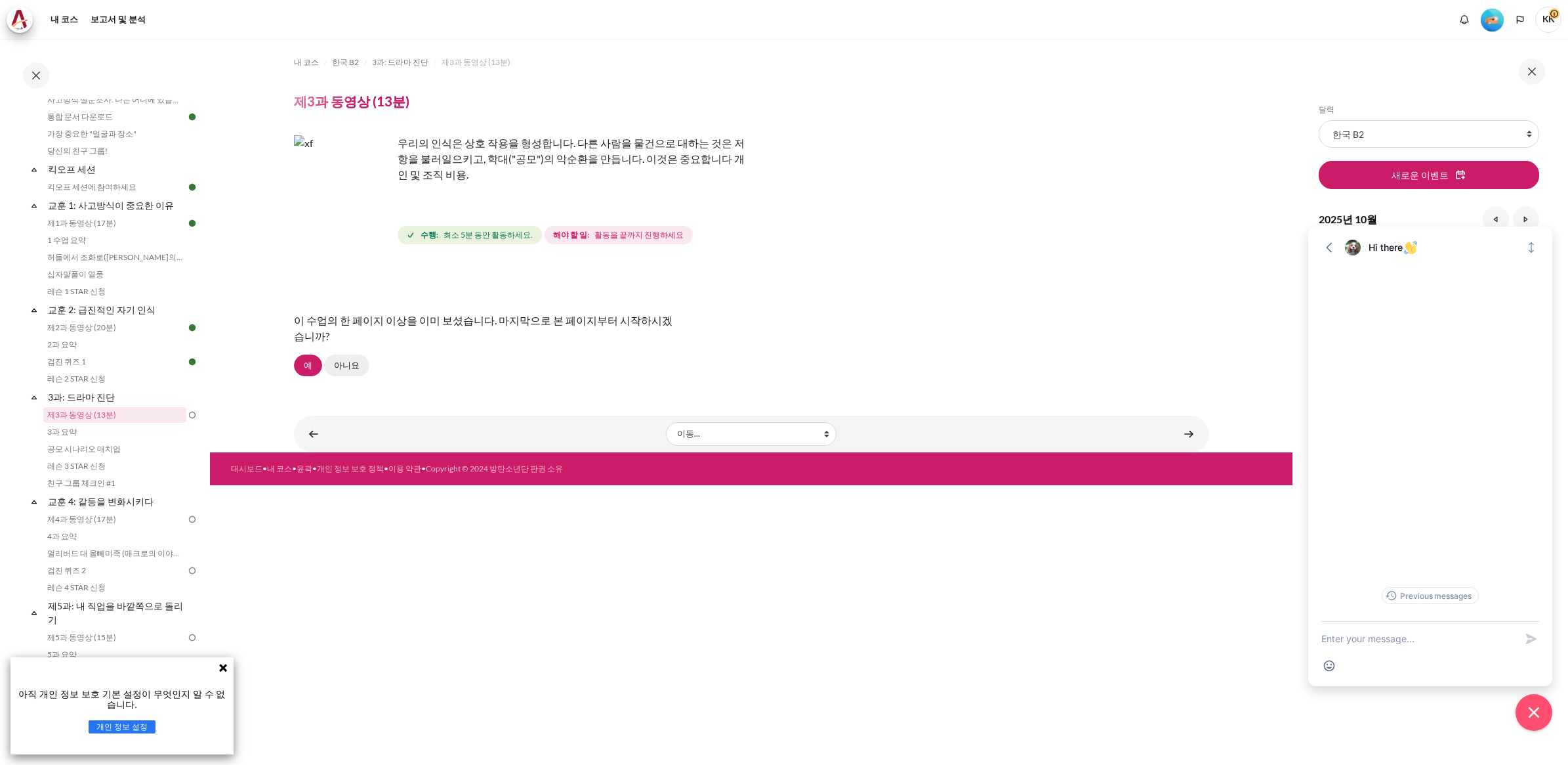
click at [348, 368] on link "아니요" at bounding box center [347, 366] width 45 height 22
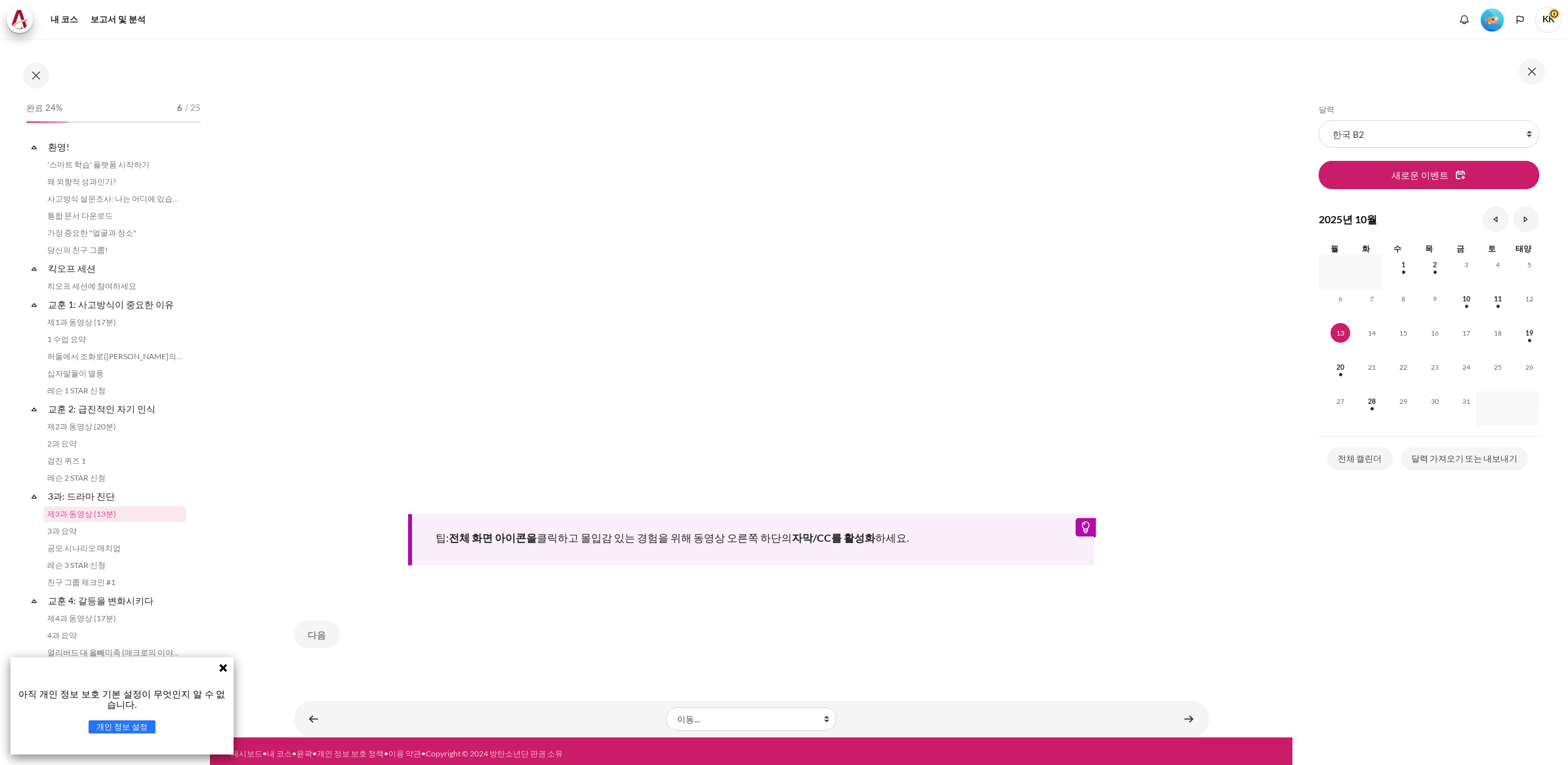
scroll to position [99, 0]
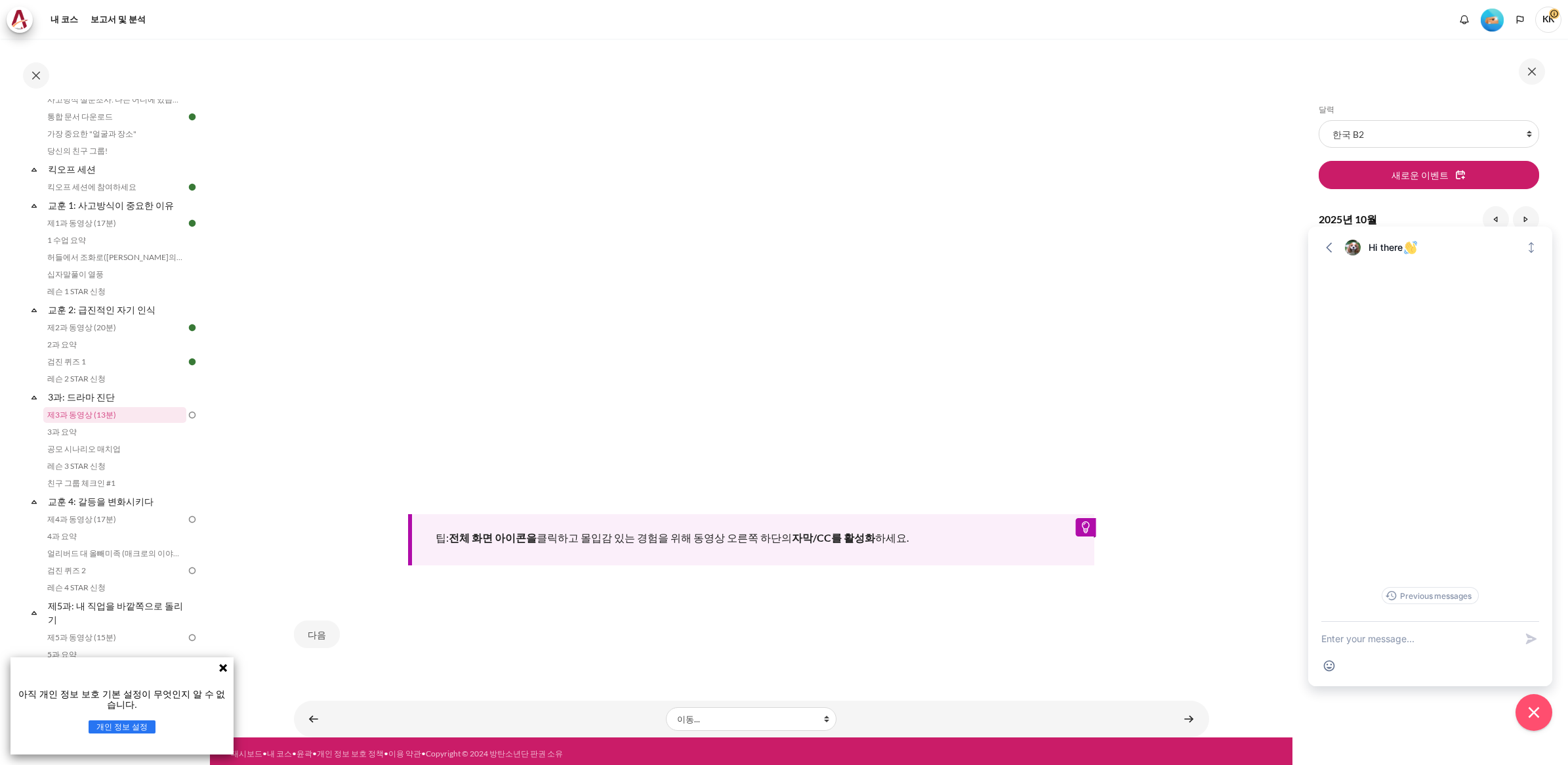
click at [223, 668] on icon at bounding box center [223, 668] width 8 height 8
click at [317, 628] on button "다음" at bounding box center [317, 634] width 46 height 28
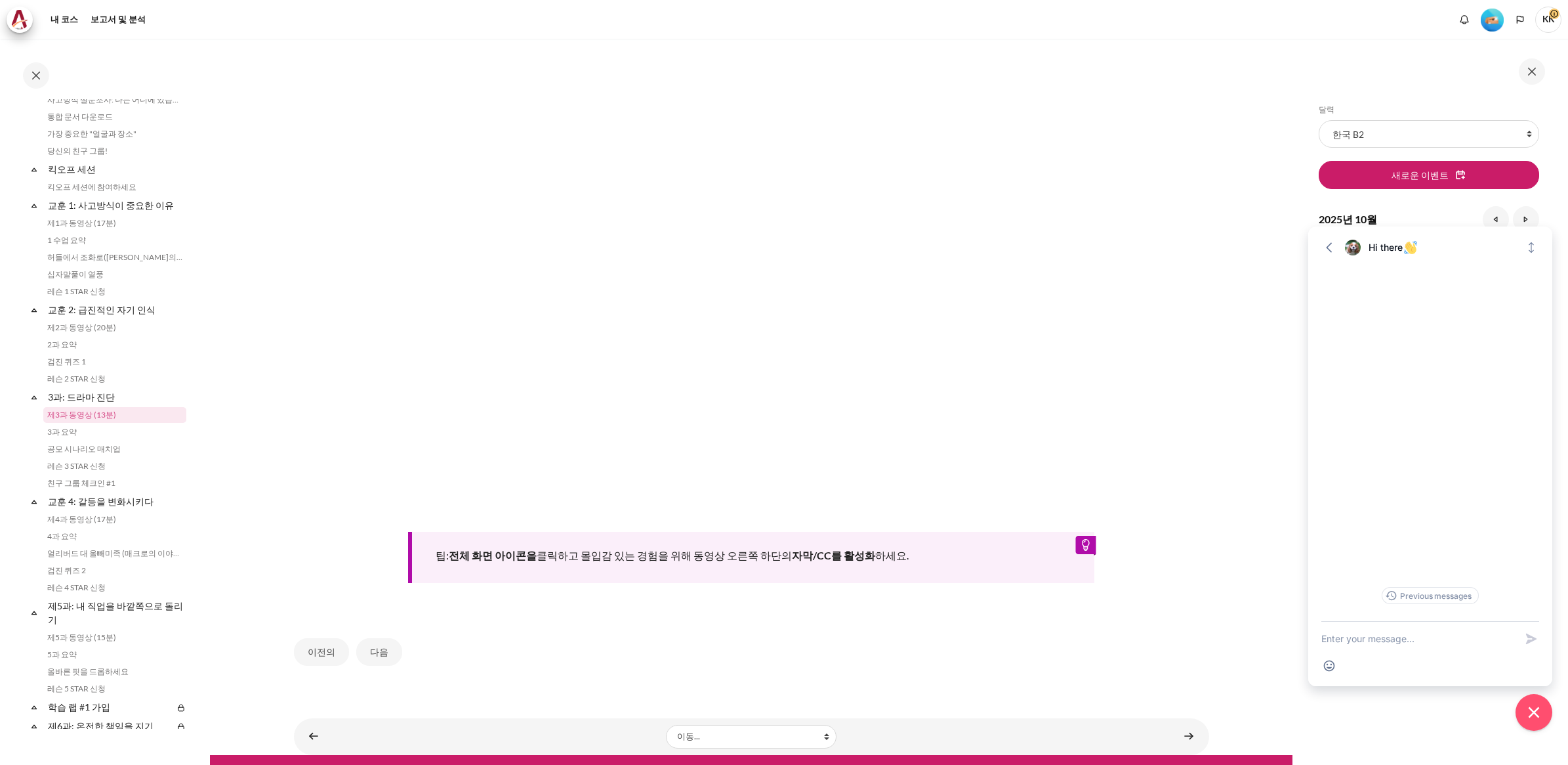
scroll to position [382, 0]
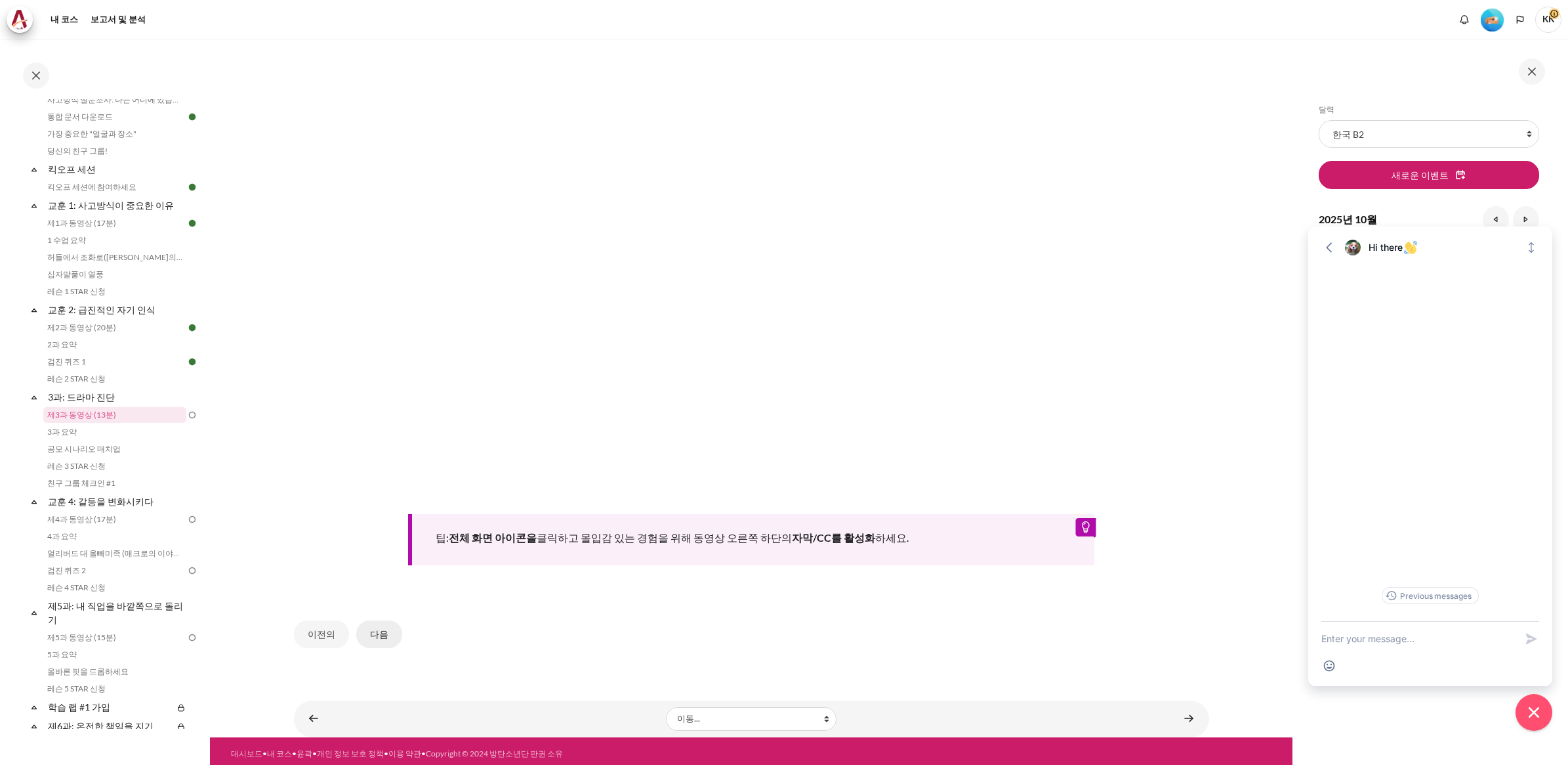
click at [370, 631] on button "다음" at bounding box center [379, 634] width 46 height 28
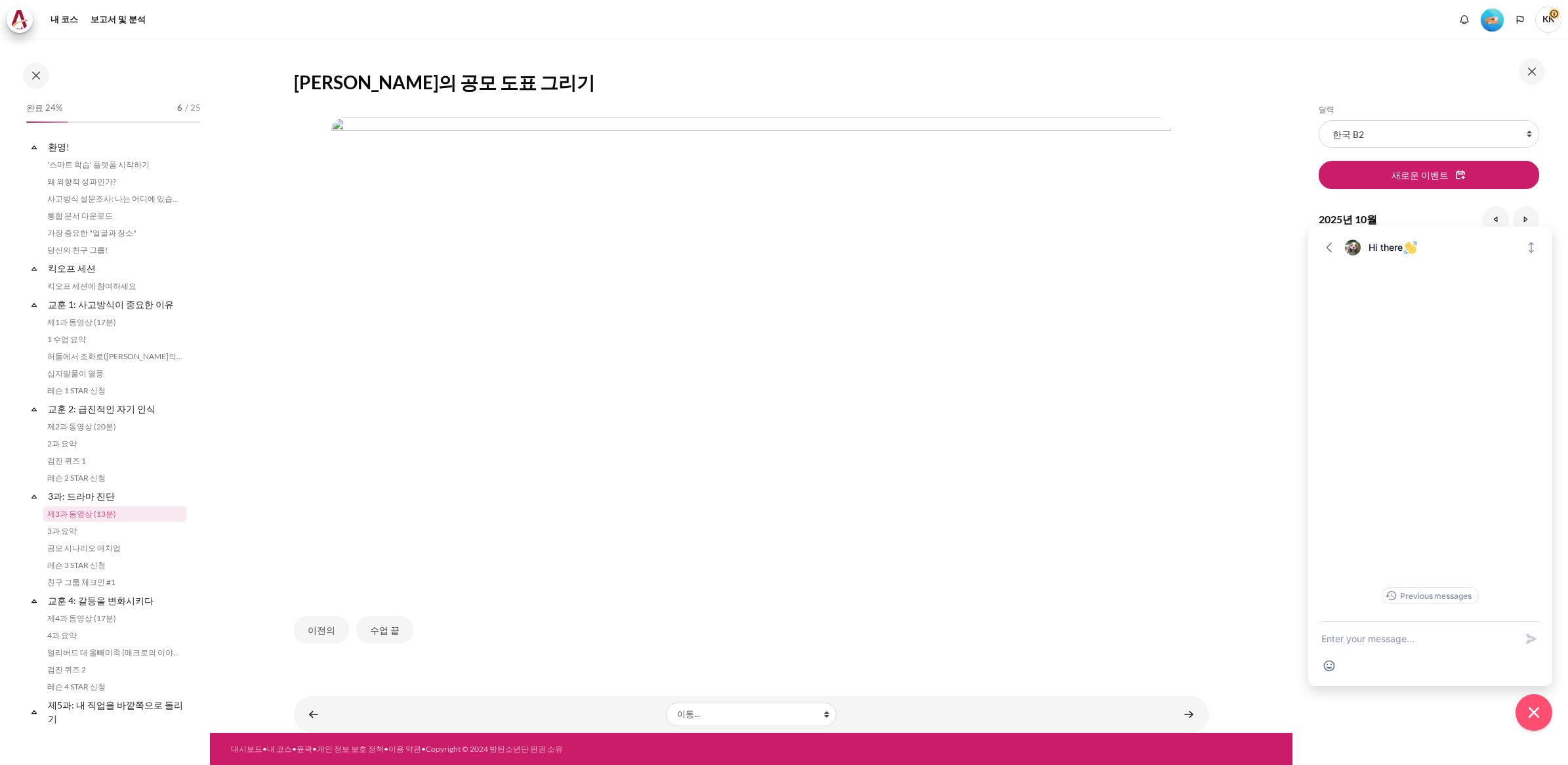
scroll to position [99, 0]
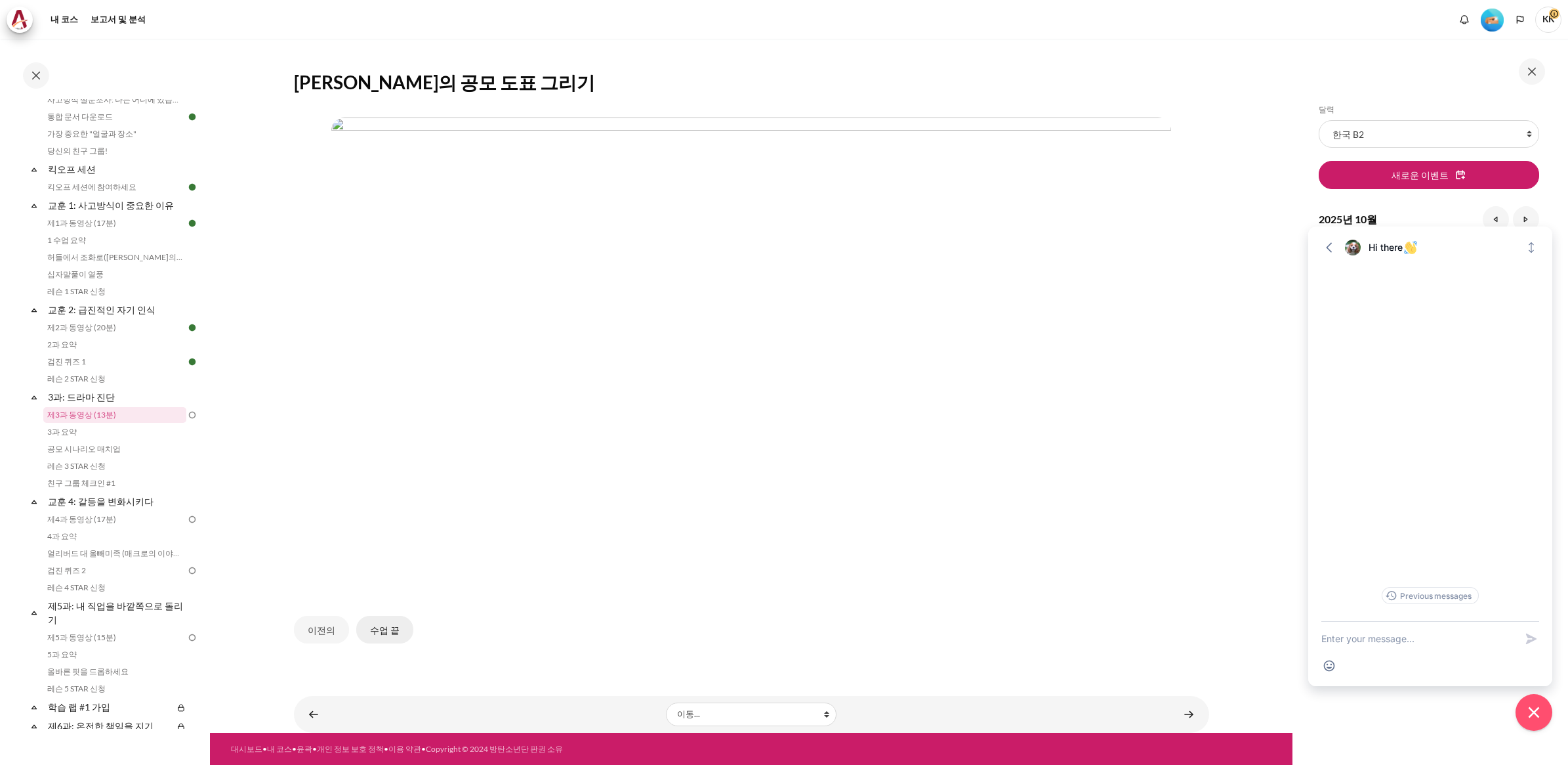
click at [378, 632] on button "수업 끝" at bounding box center [385, 629] width 57 height 28
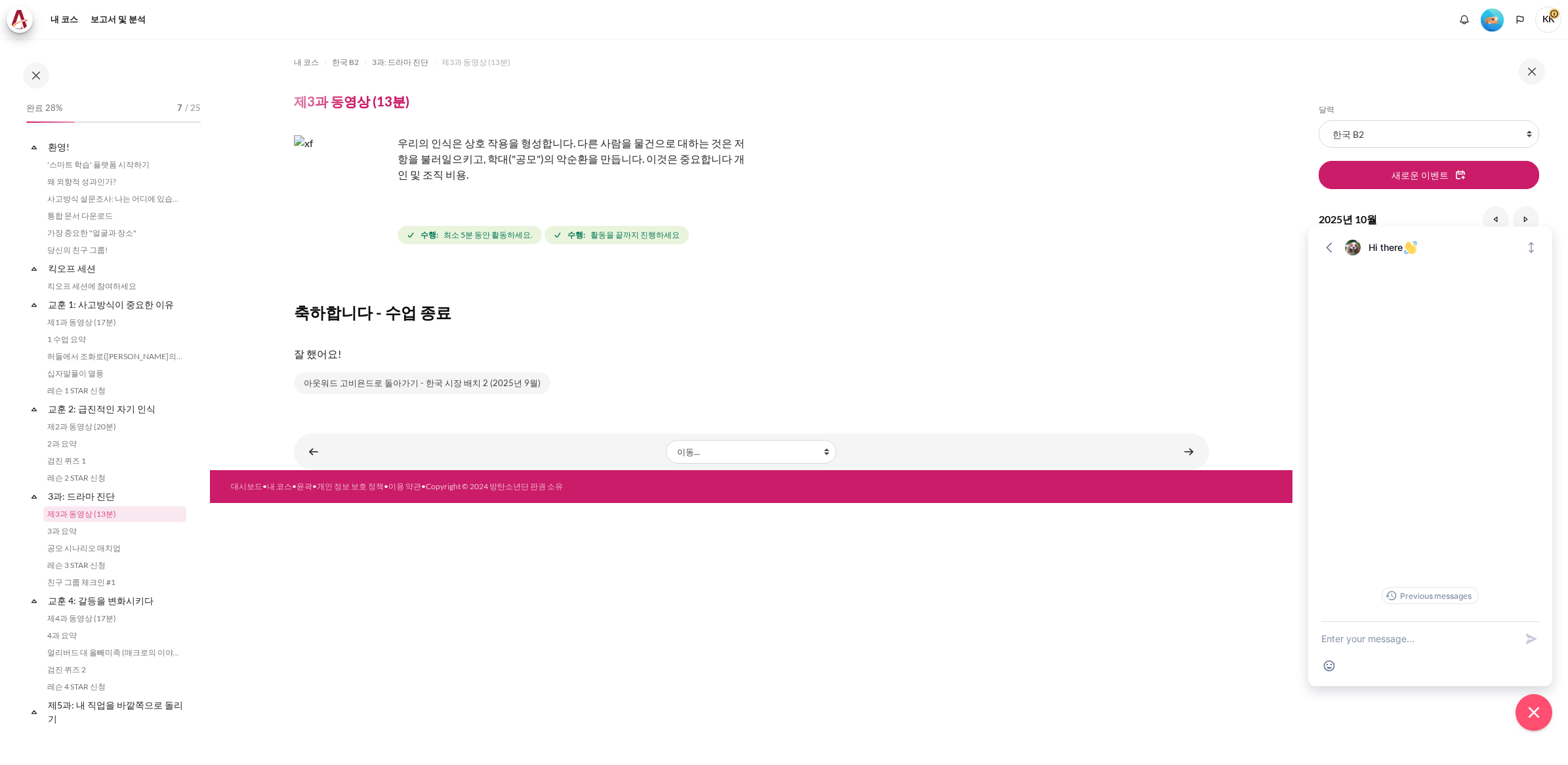
scroll to position [99, 0]
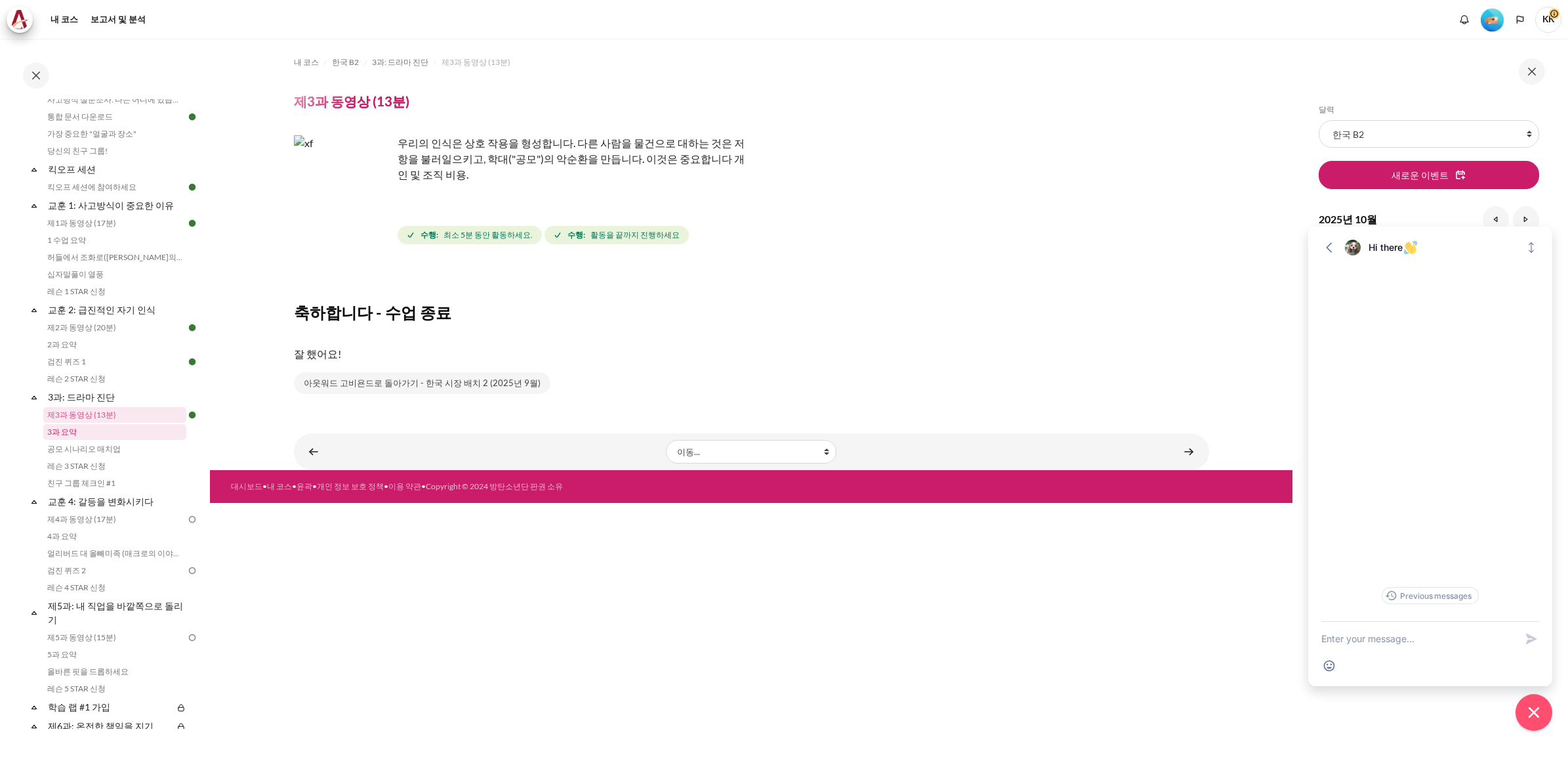
click at [74, 434] on link "3과 요약" at bounding box center [114, 432] width 143 height 16
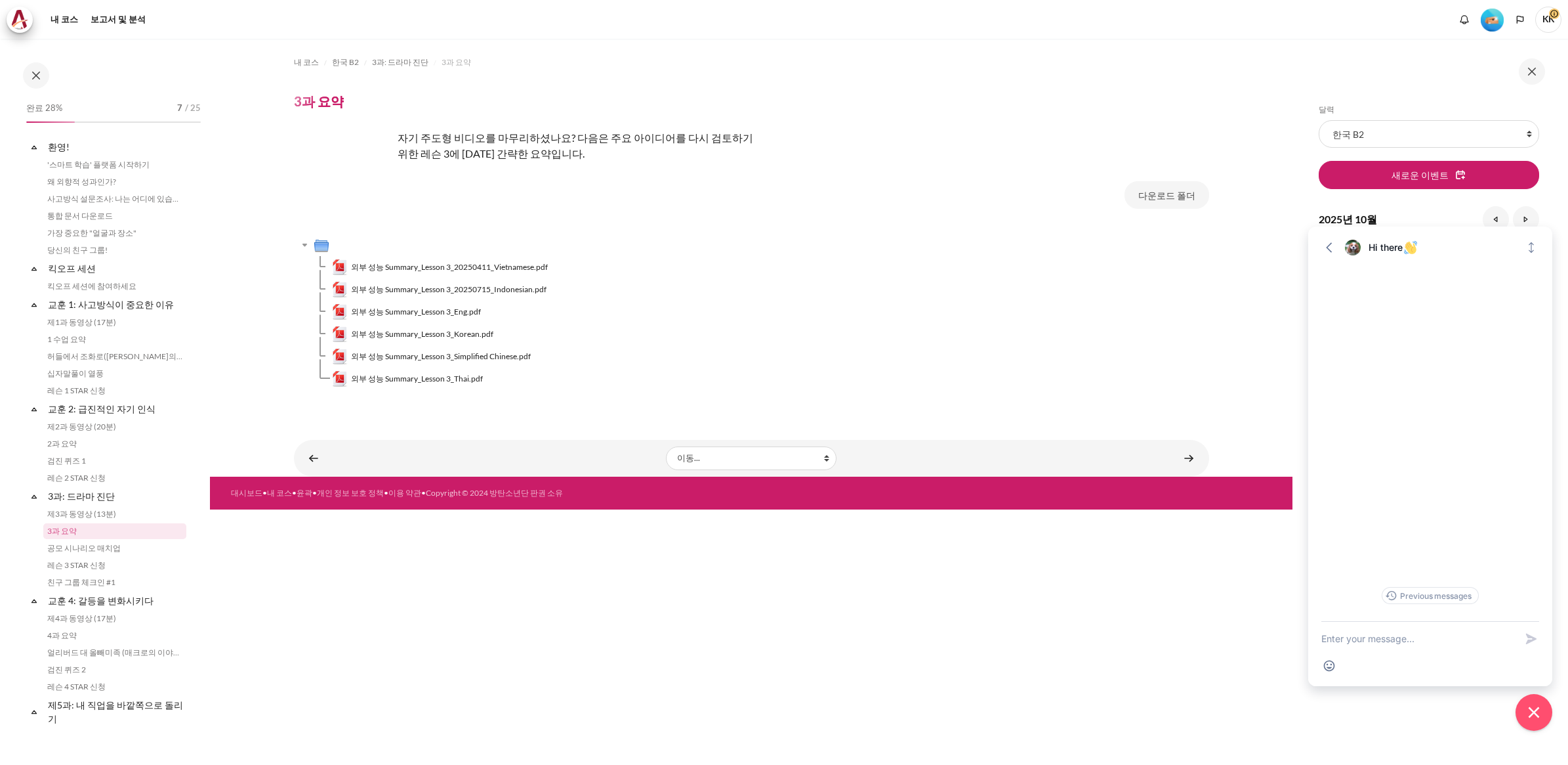
scroll to position [116, 0]
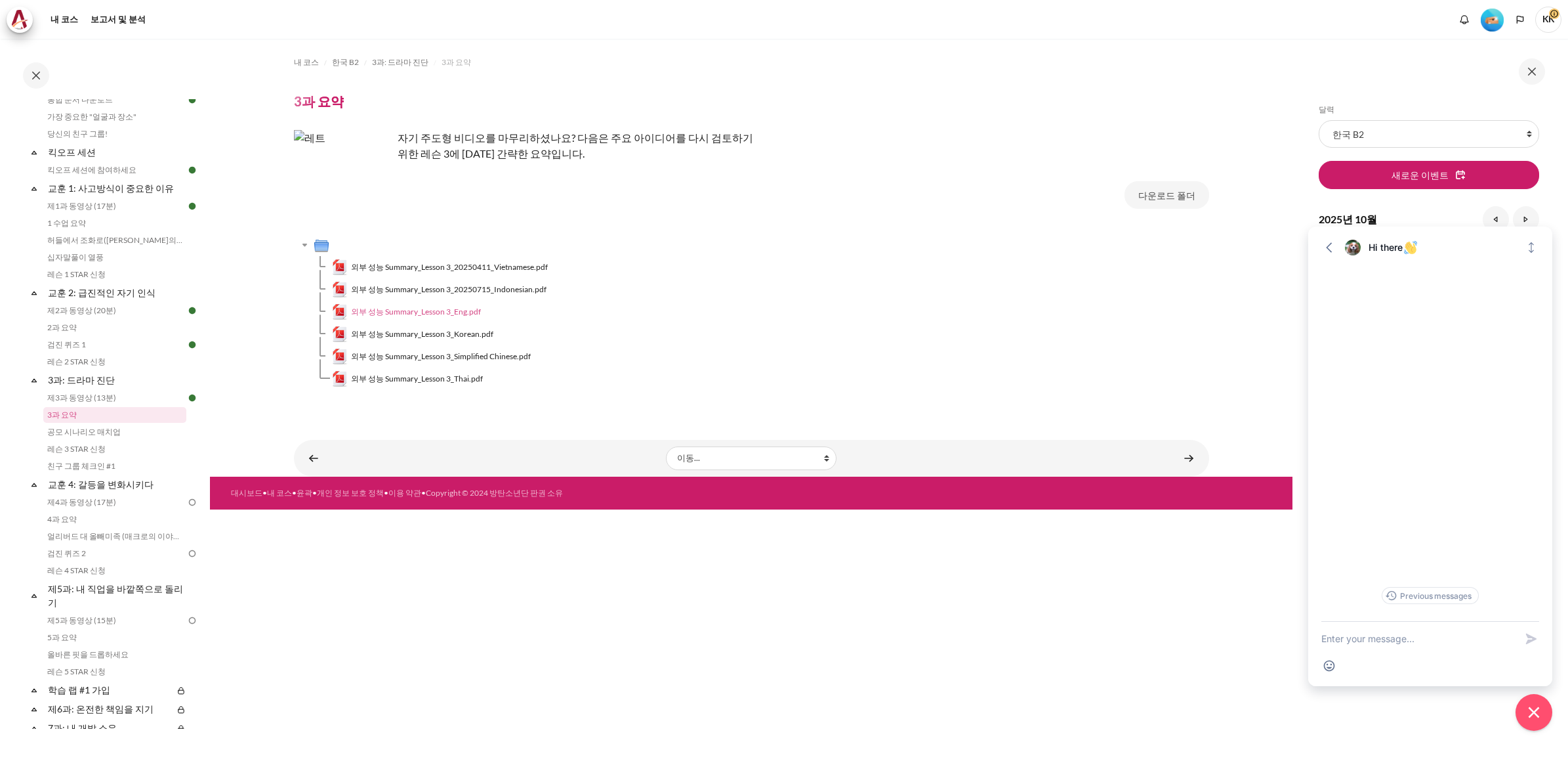
click at [437, 318] on link "외부 성능 Summary_Lesson 3_Eng.pdf" at bounding box center [407, 312] width 149 height 16
click at [92, 424] on link "공모 시나리오 매치업" at bounding box center [114, 432] width 143 height 16
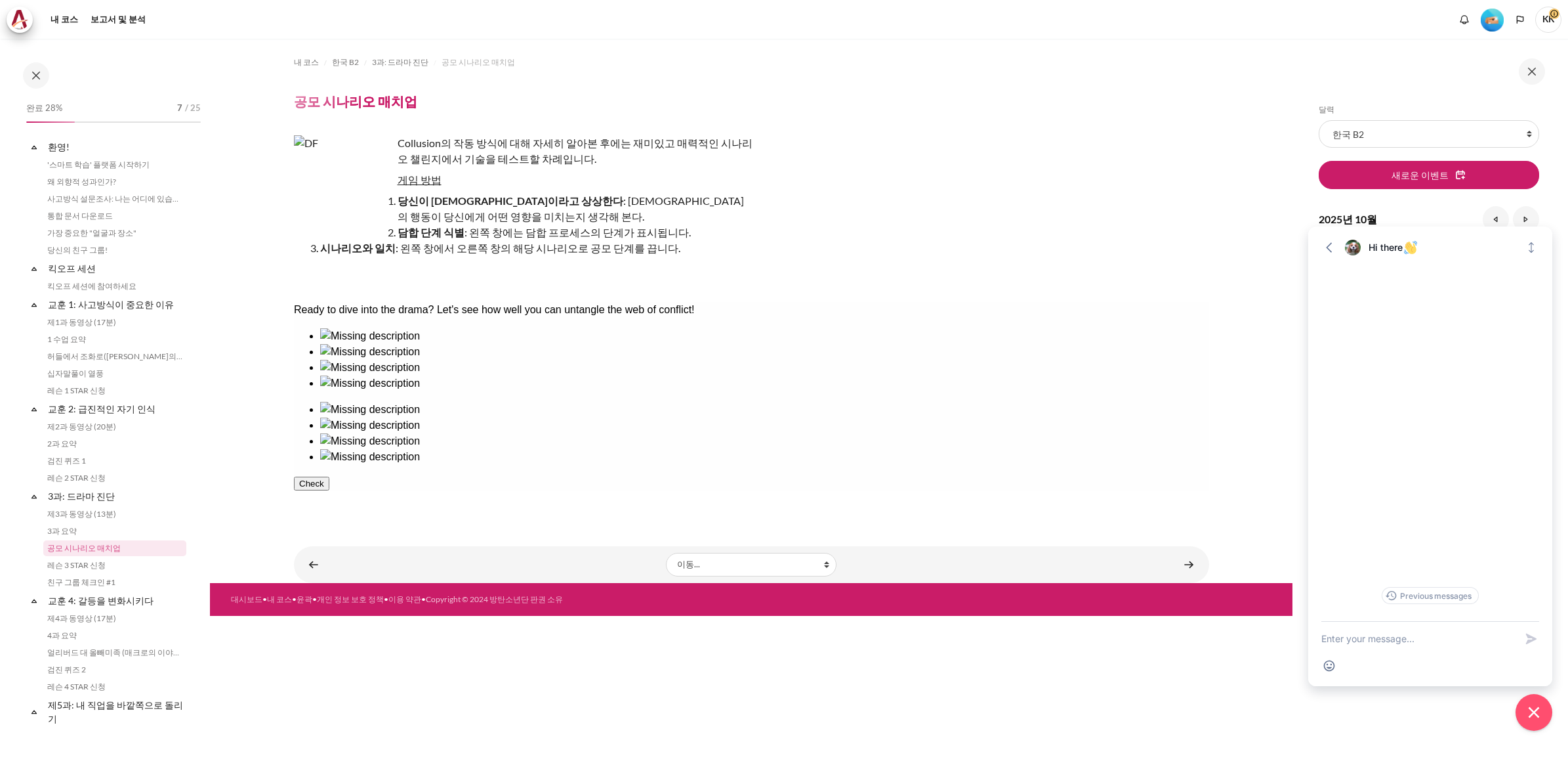
scroll to position [134, 0]
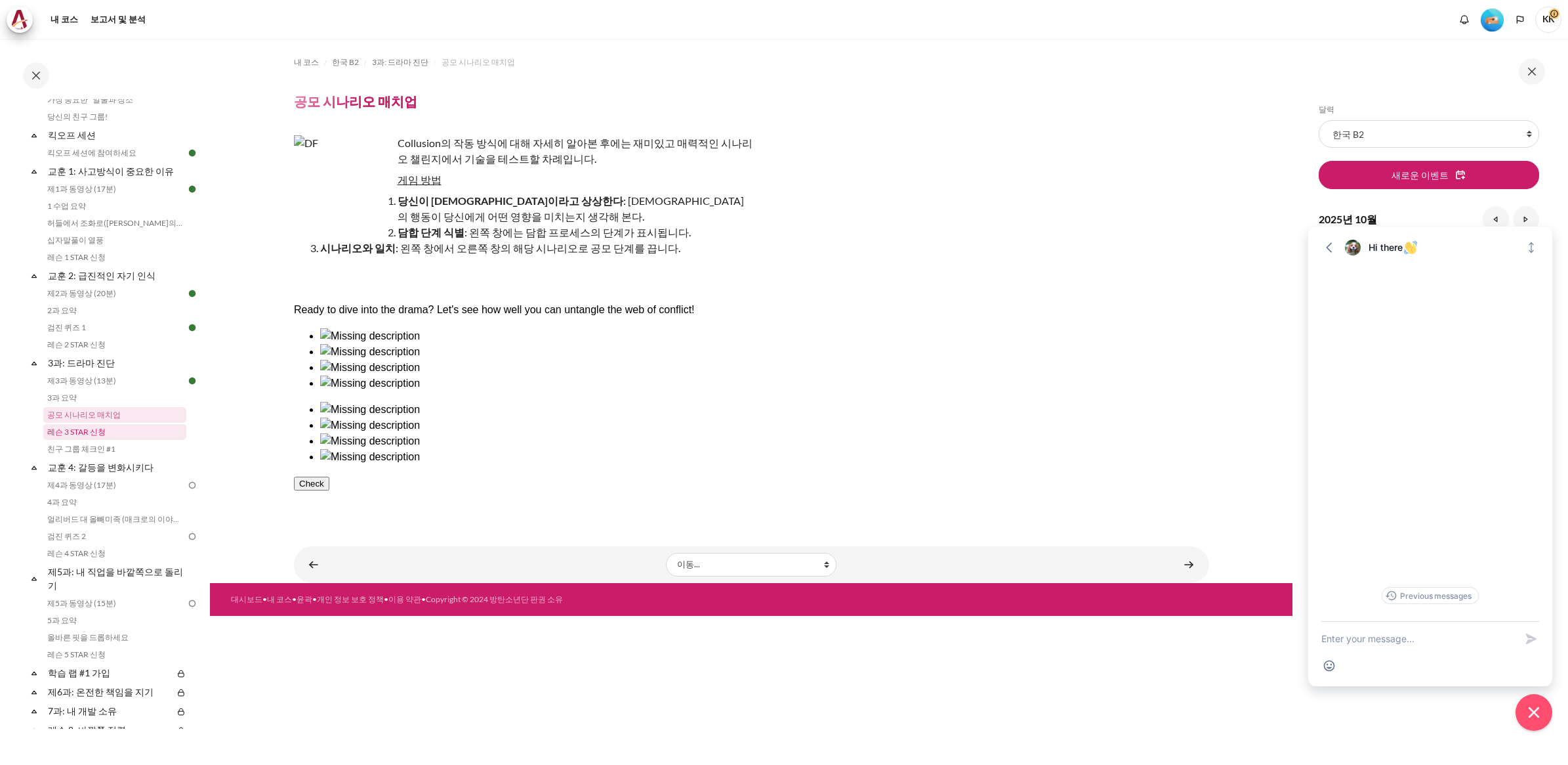
click at [76, 434] on link "레슨 3 STAR 신청" at bounding box center [114, 432] width 143 height 16
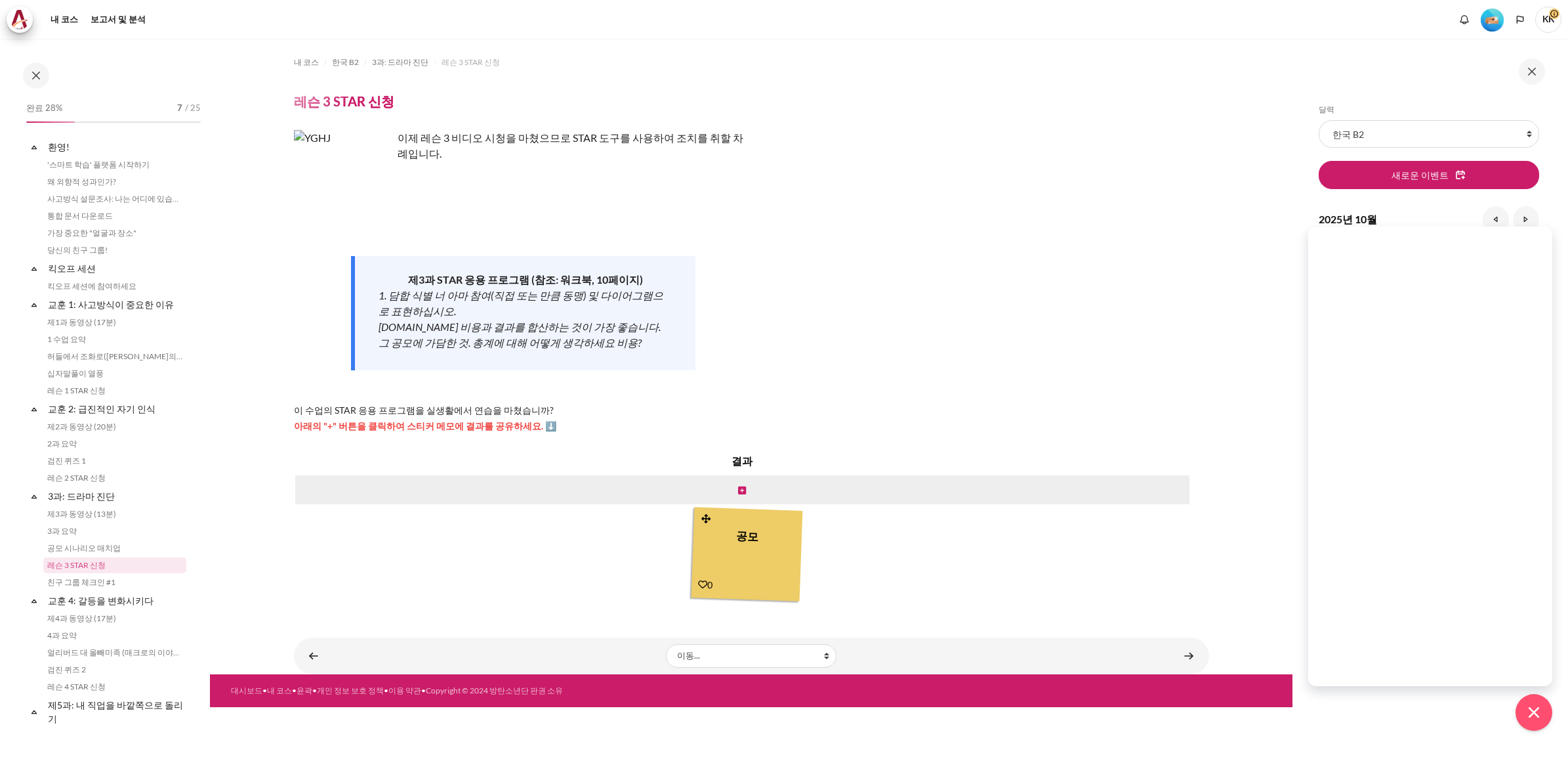
scroll to position [151, 0]
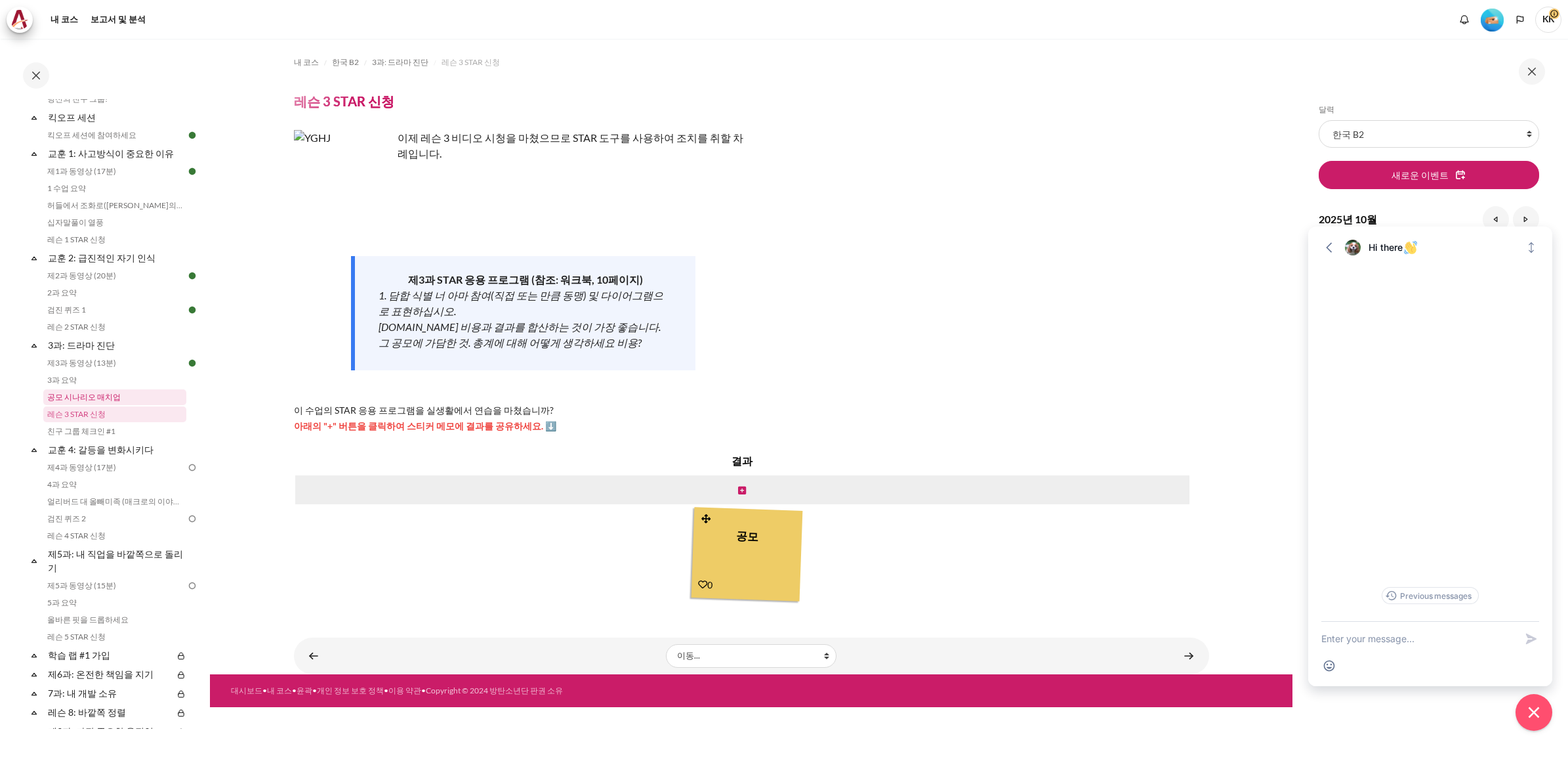
click at [79, 399] on link "공모 시나리오 매치업" at bounding box center [114, 398] width 143 height 16
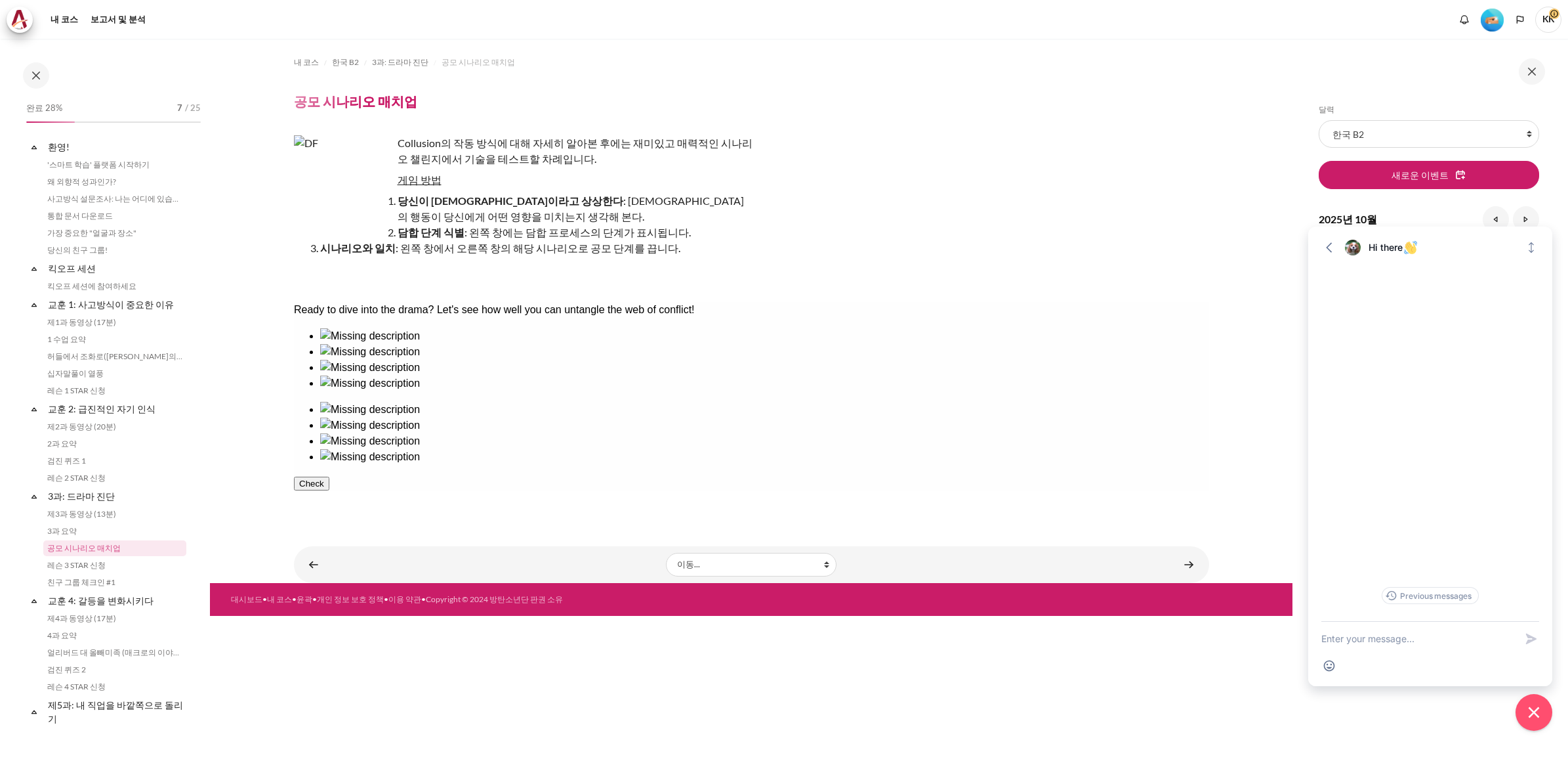
scroll to position [134, 0]
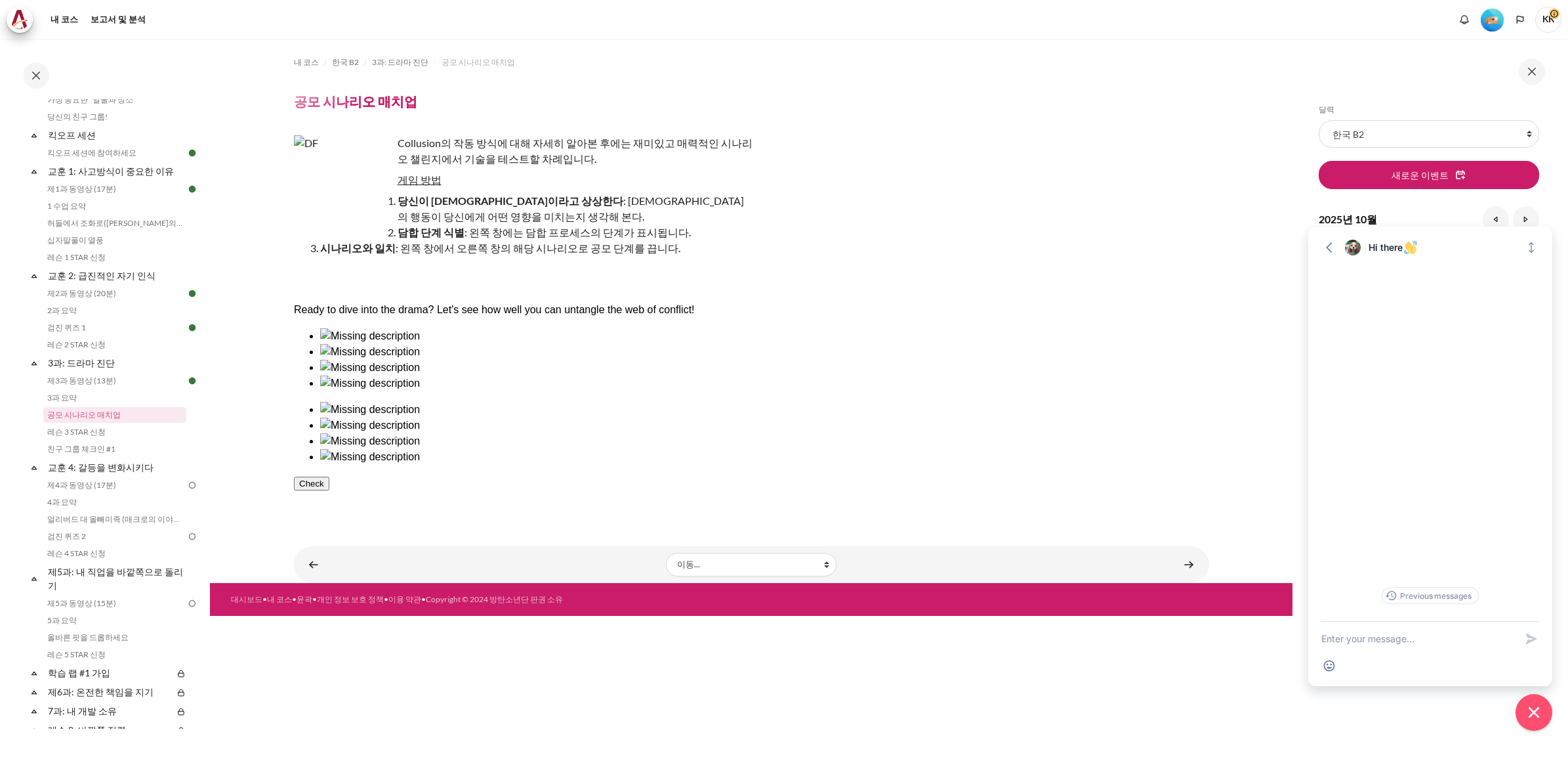
drag, startPoint x: 347, startPoint y: 398, endPoint x: 389, endPoint y: 385, distance: 44.0
click at [343, 391] on ul at bounding box center [751, 359] width 916 height 63
drag, startPoint x: 602, startPoint y: 387, endPoint x: 1084, endPoint y: 382, distance: 482.0
drag, startPoint x: 544, startPoint y: 381, endPoint x: 912, endPoint y: 395, distance: 368.3
drag, startPoint x: 415, startPoint y: 400, endPoint x: 950, endPoint y: 398, distance: 535.0
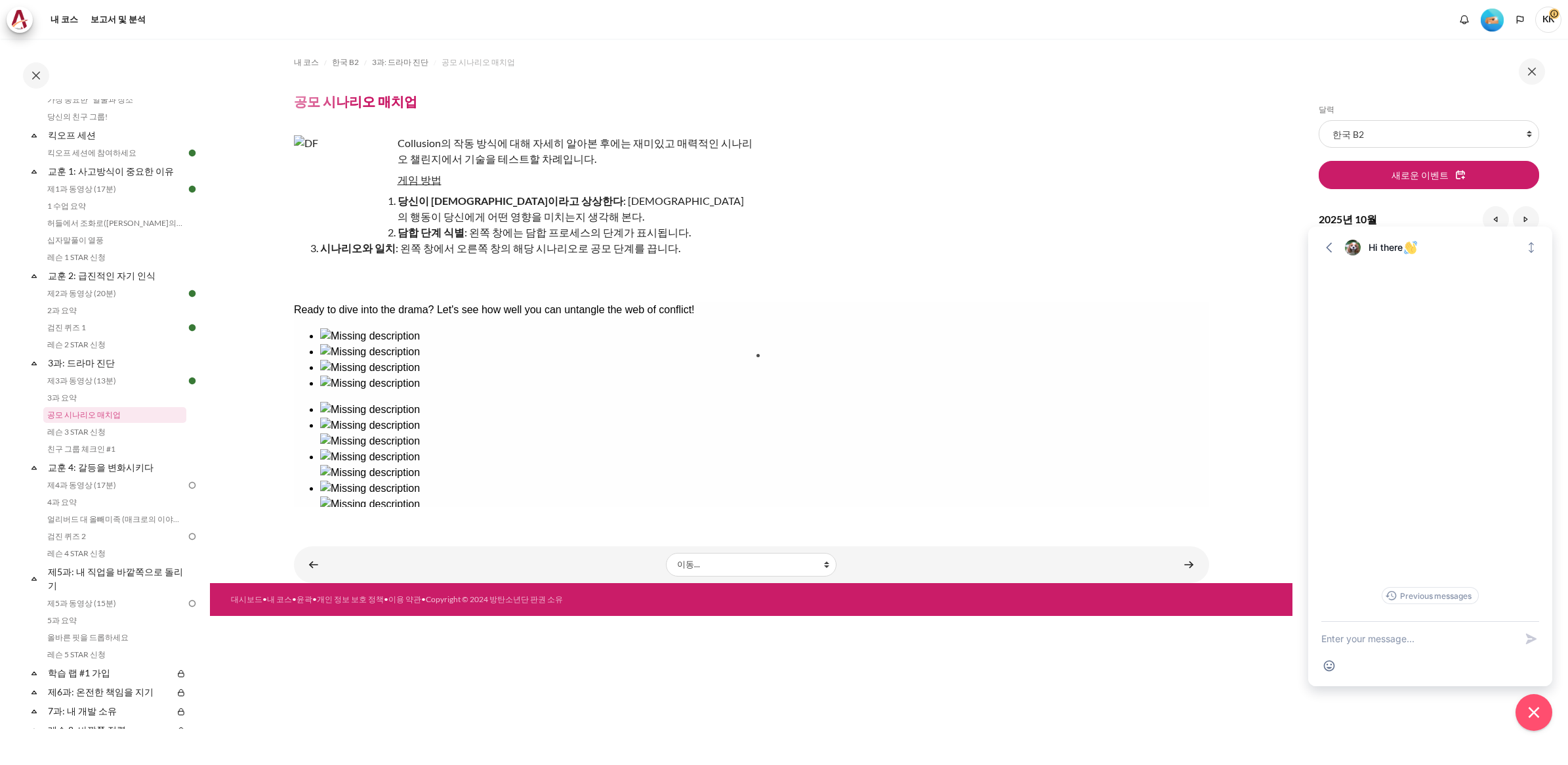
drag, startPoint x: 334, startPoint y: 394, endPoint x: 797, endPoint y: 391, distance: 463.0
click at [329, 540] on button "Check" at bounding box center [311, 546] width 36 height 14
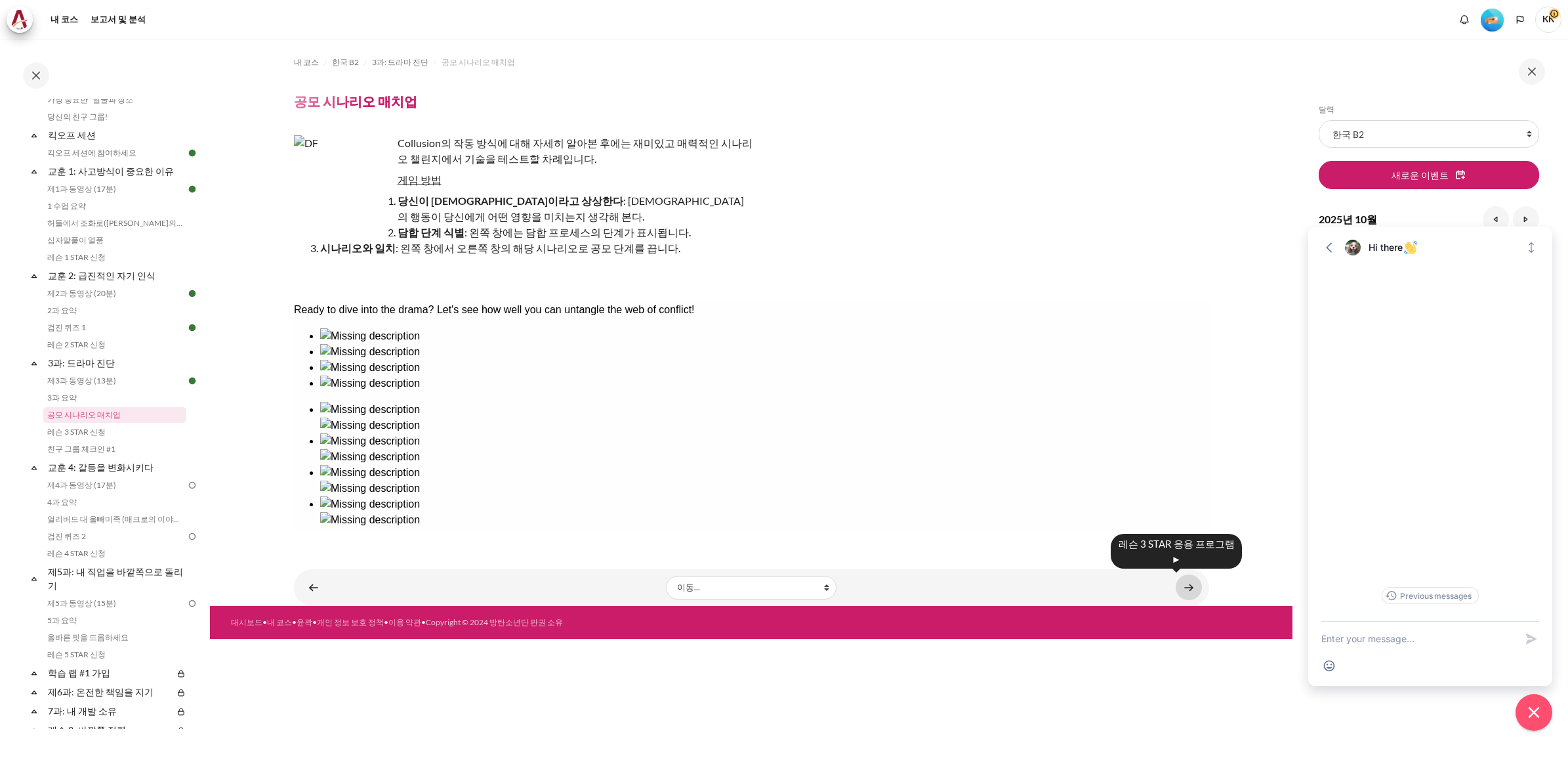
click at [1189, 592] on link "콘텐츠" at bounding box center [1188, 587] width 26 height 25
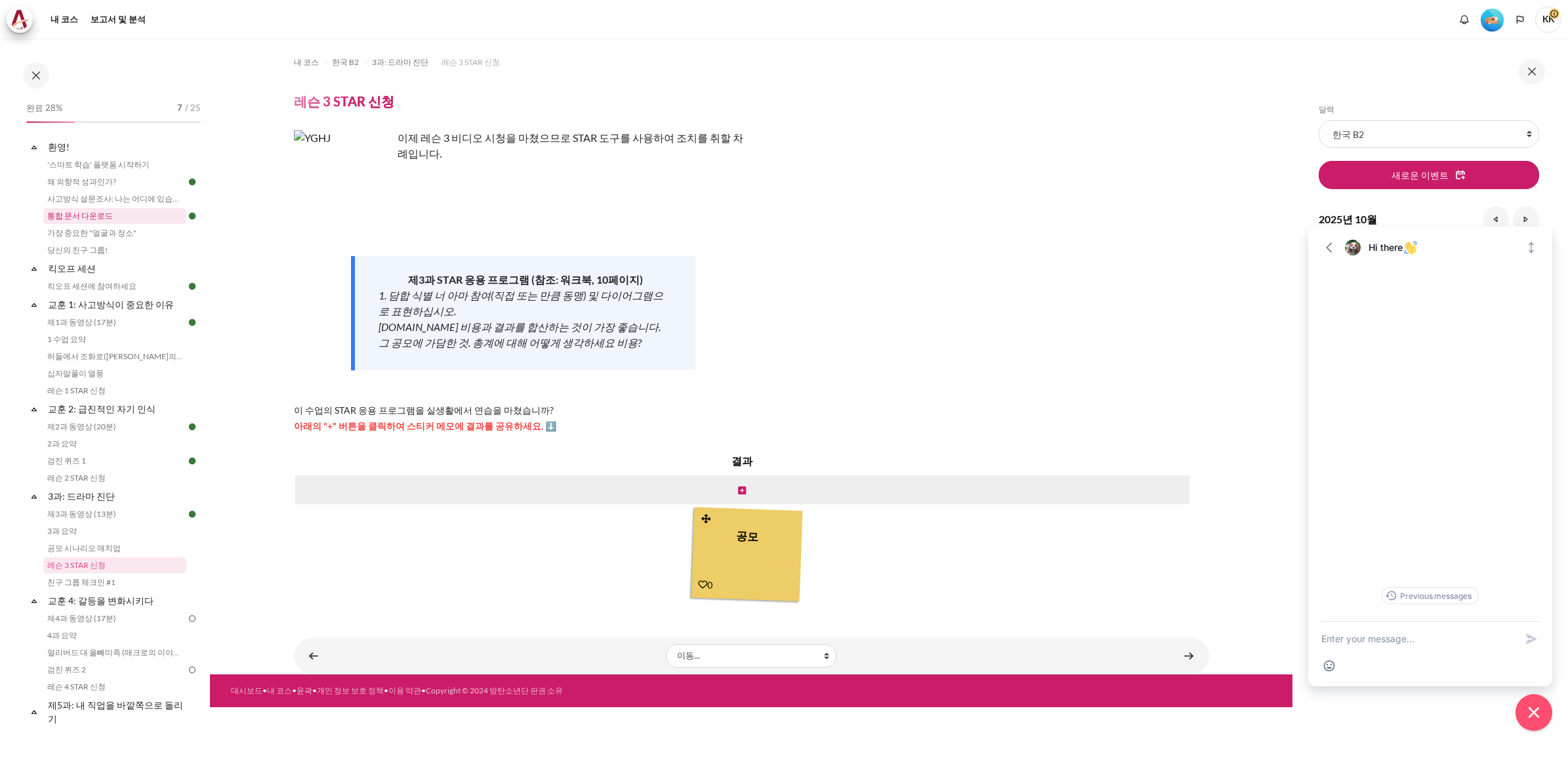
click at [87, 213] on link "통합 문서 다운로드" at bounding box center [114, 216] width 143 height 16
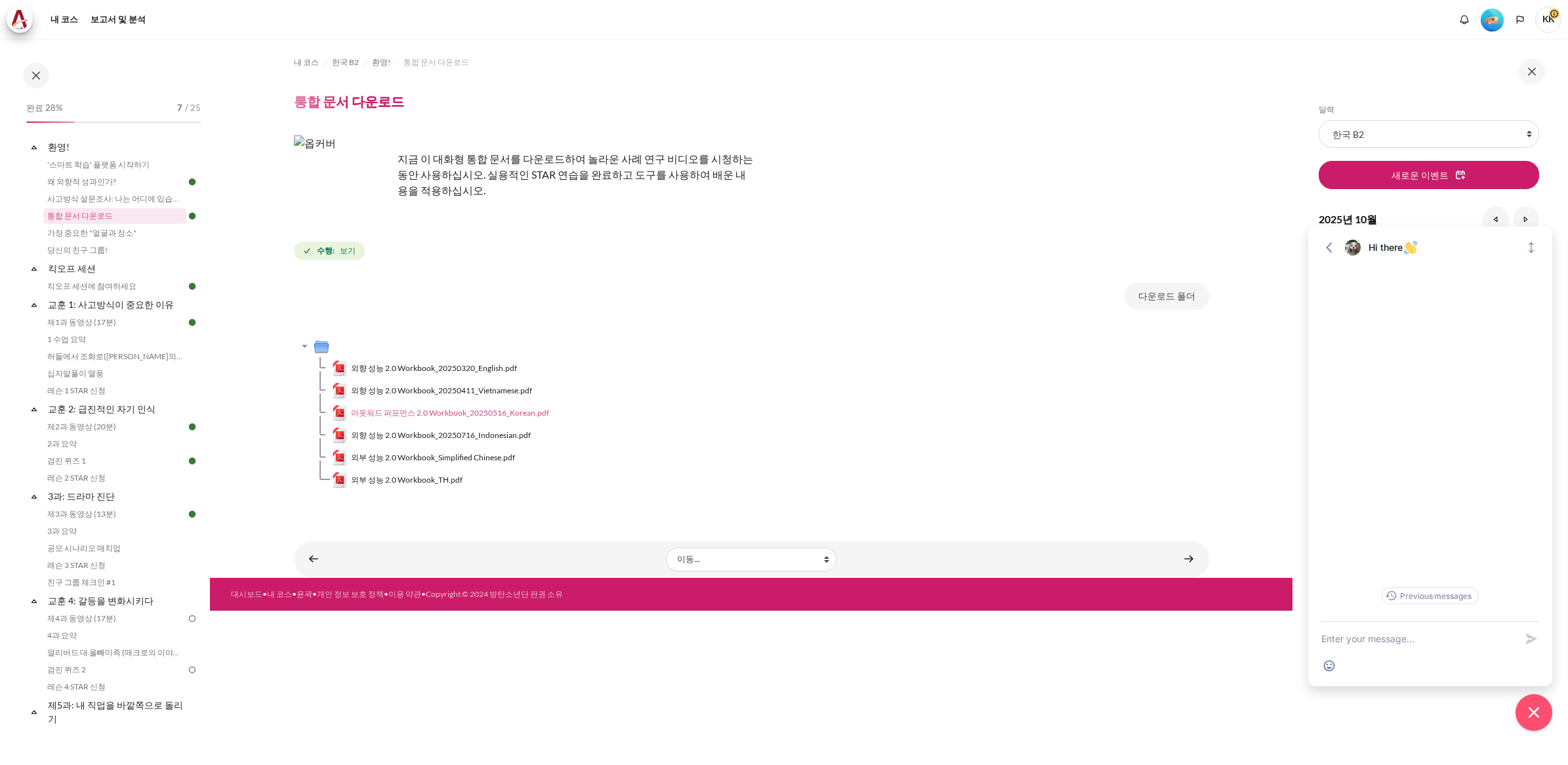
click at [532, 414] on span "아웃워드 퍼포먼스 2.0 Workbook_20250516_Korean.pdf" at bounding box center [450, 413] width 198 height 12
click at [69, 527] on link "3과 요약" at bounding box center [114, 531] width 143 height 16
click at [76, 547] on link "공모 시나리오 매치업" at bounding box center [114, 548] width 143 height 16
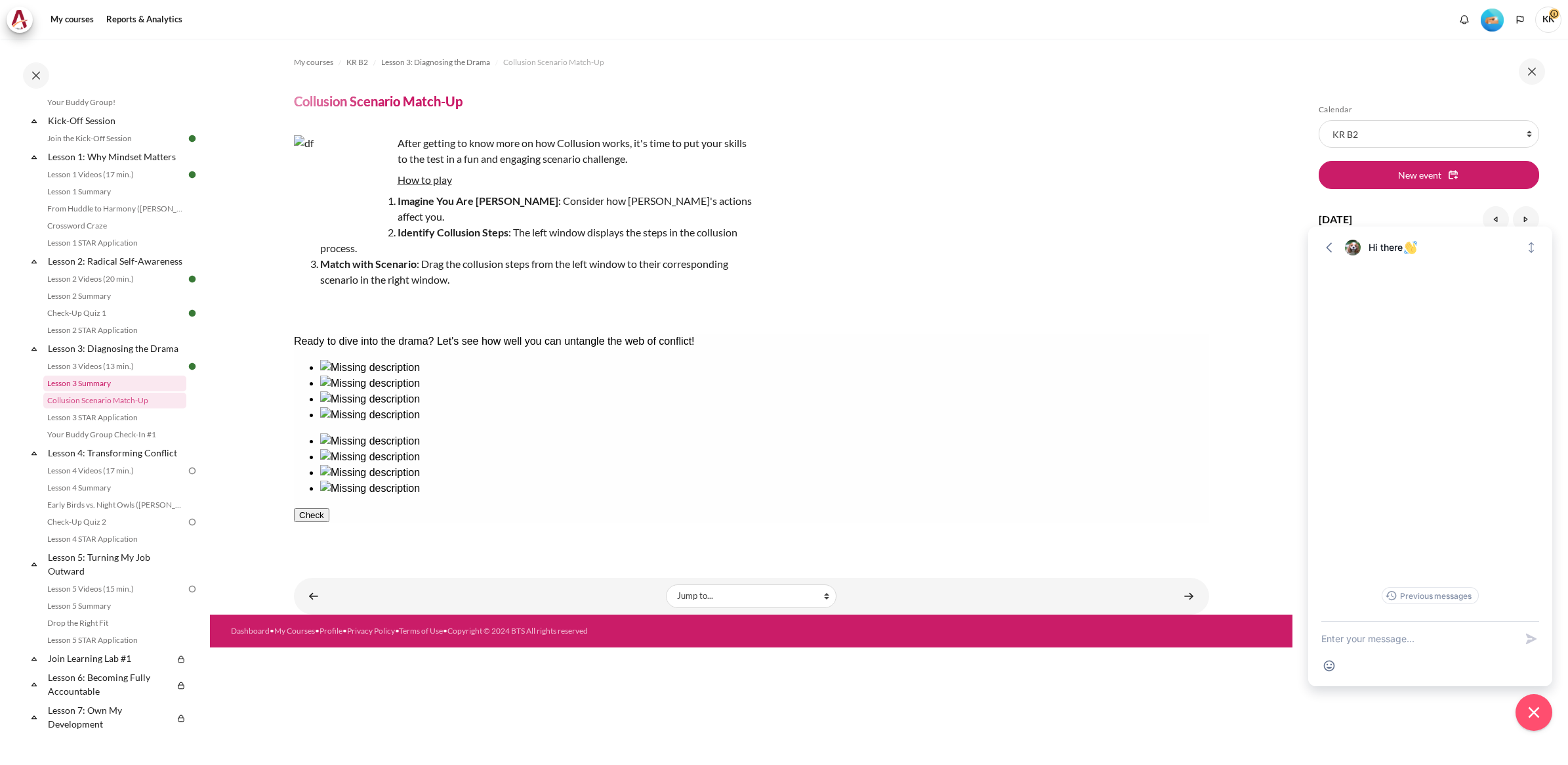
click at [111, 391] on link "Lesson 3 Summary" at bounding box center [114, 383] width 143 height 16
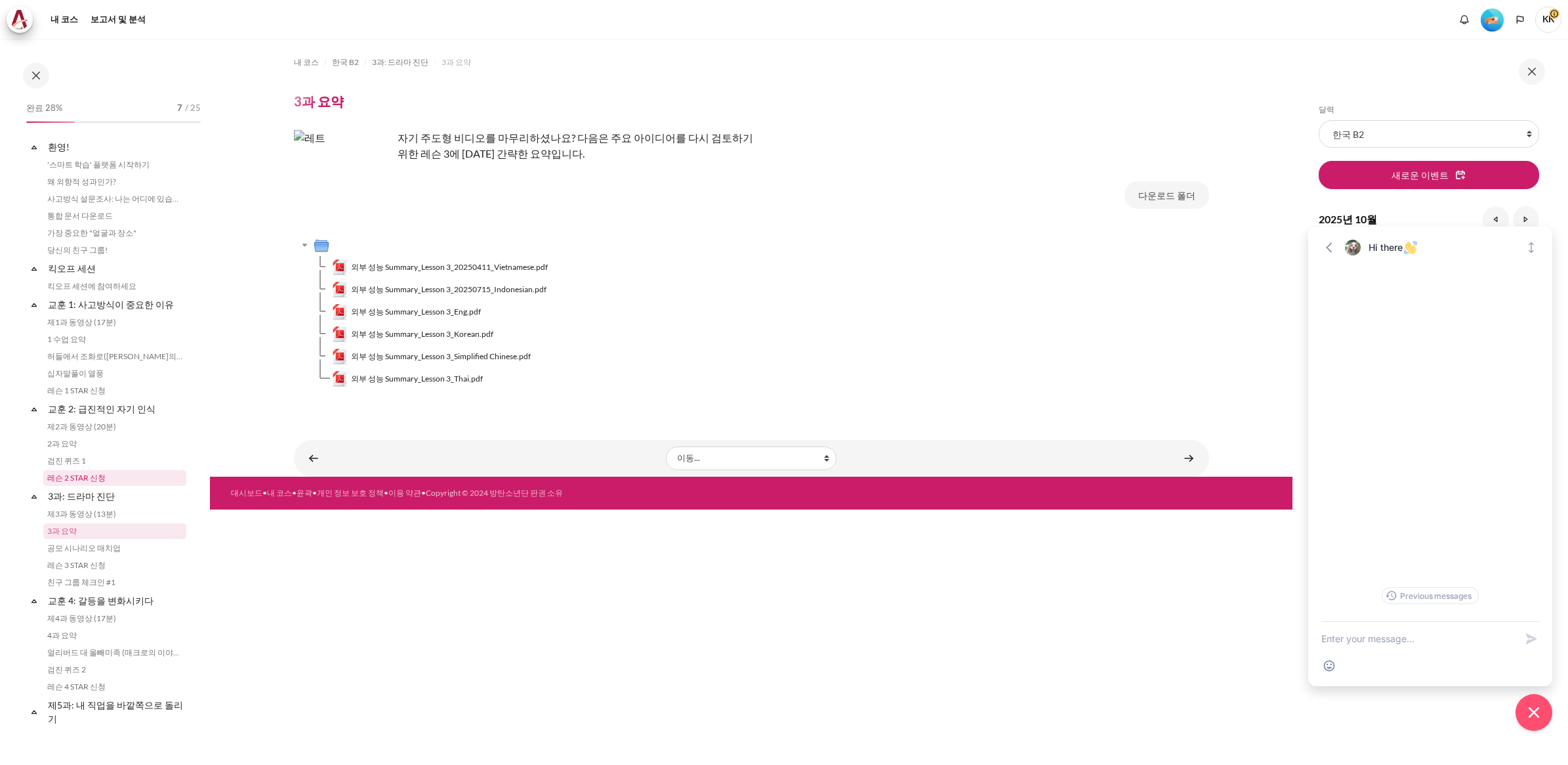
scroll to position [116, 0]
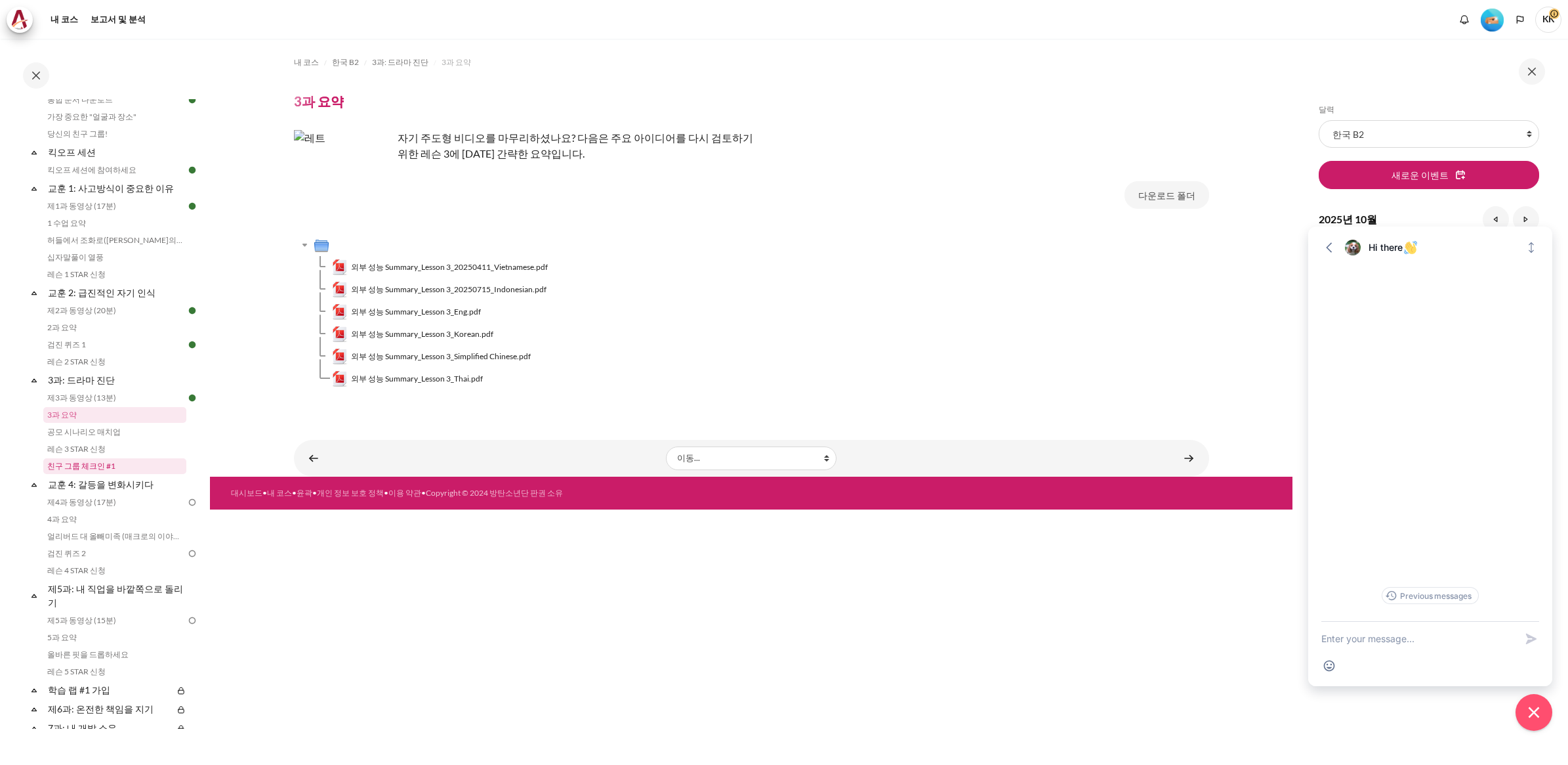
click at [70, 472] on link "친구 그룹 체크인 #1" at bounding box center [114, 466] width 143 height 16
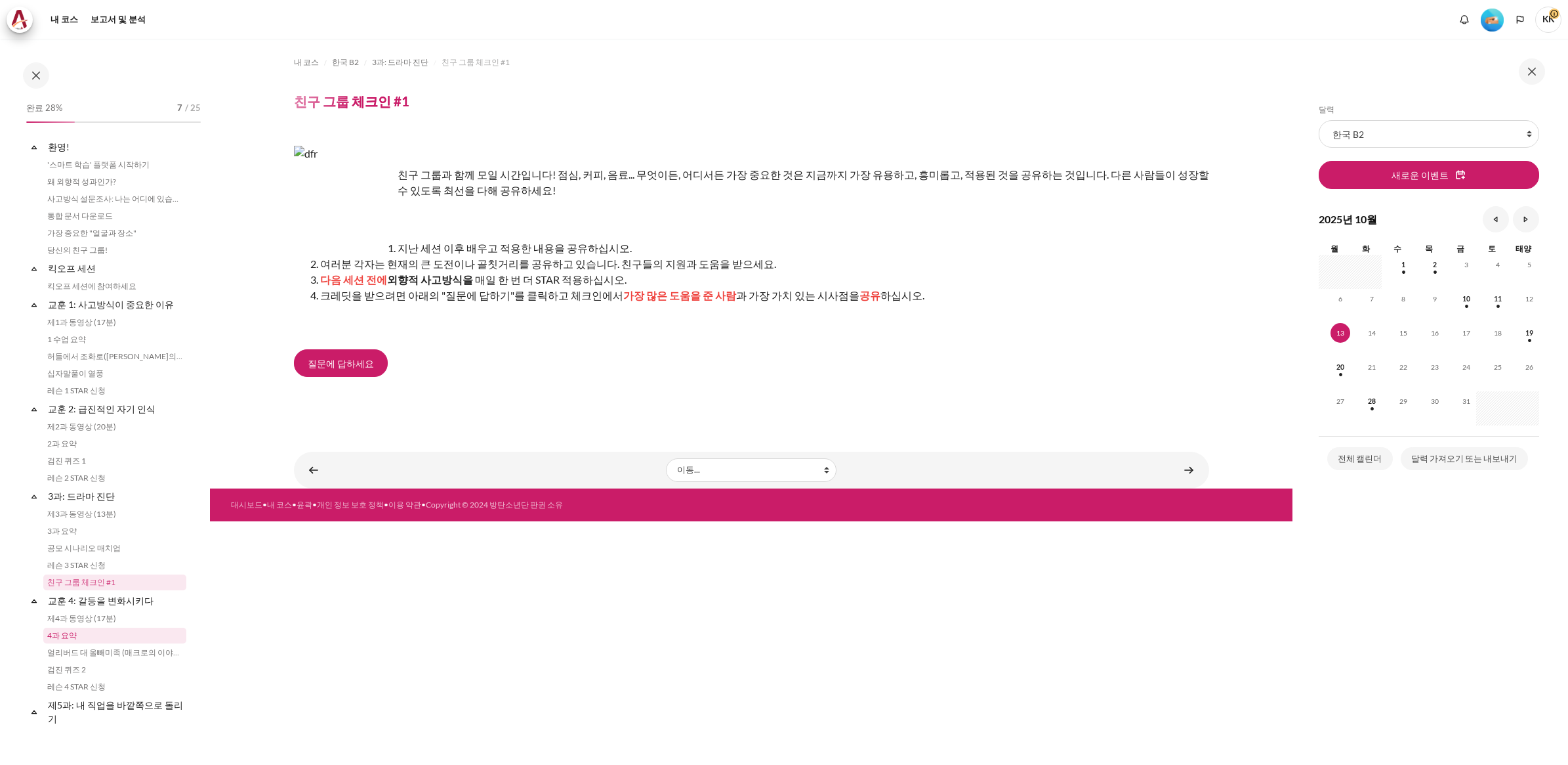
scroll to position [168, 0]
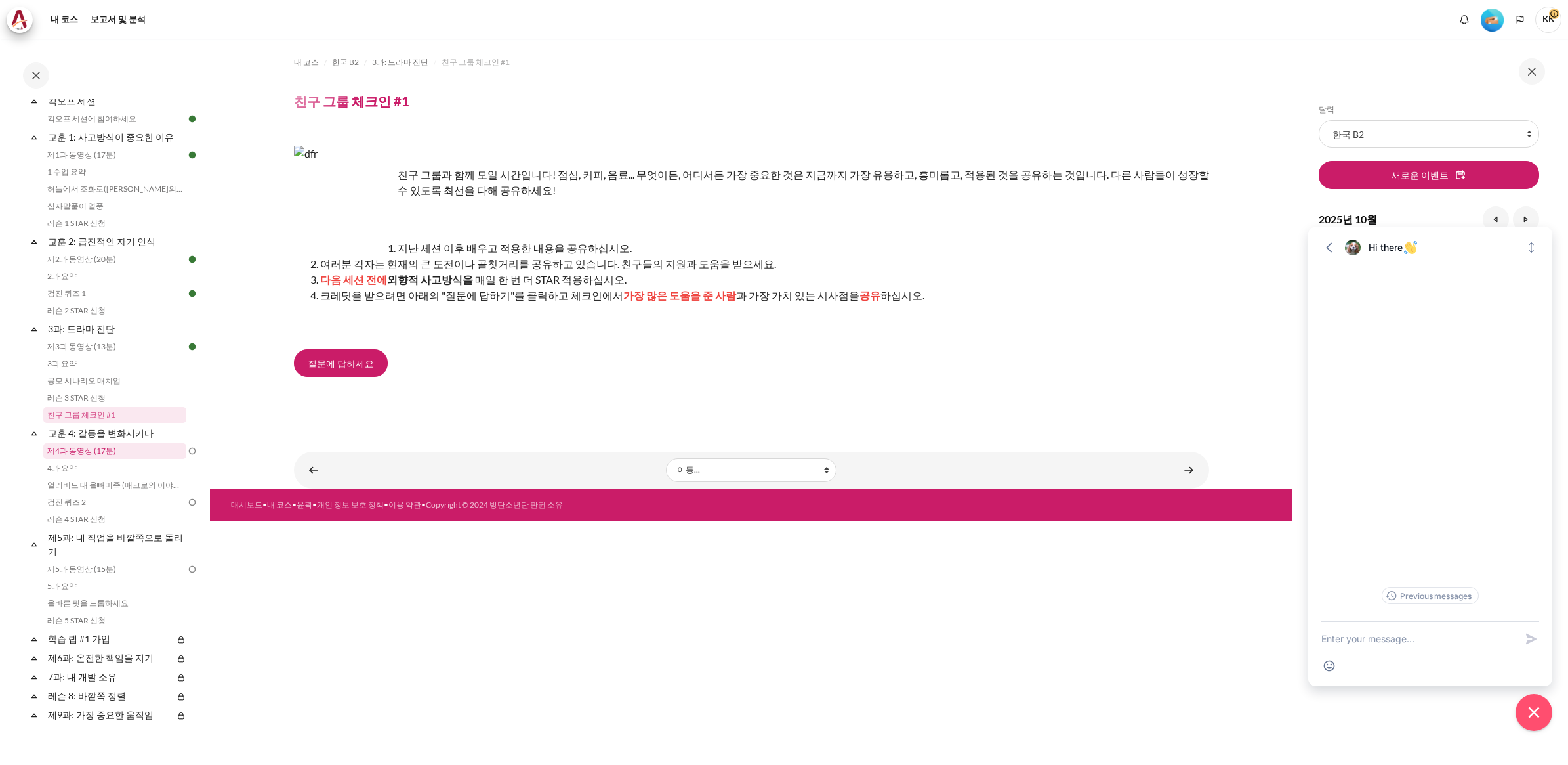
click at [103, 449] on link "제4과 동영상 (17분)" at bounding box center [114, 451] width 143 height 16
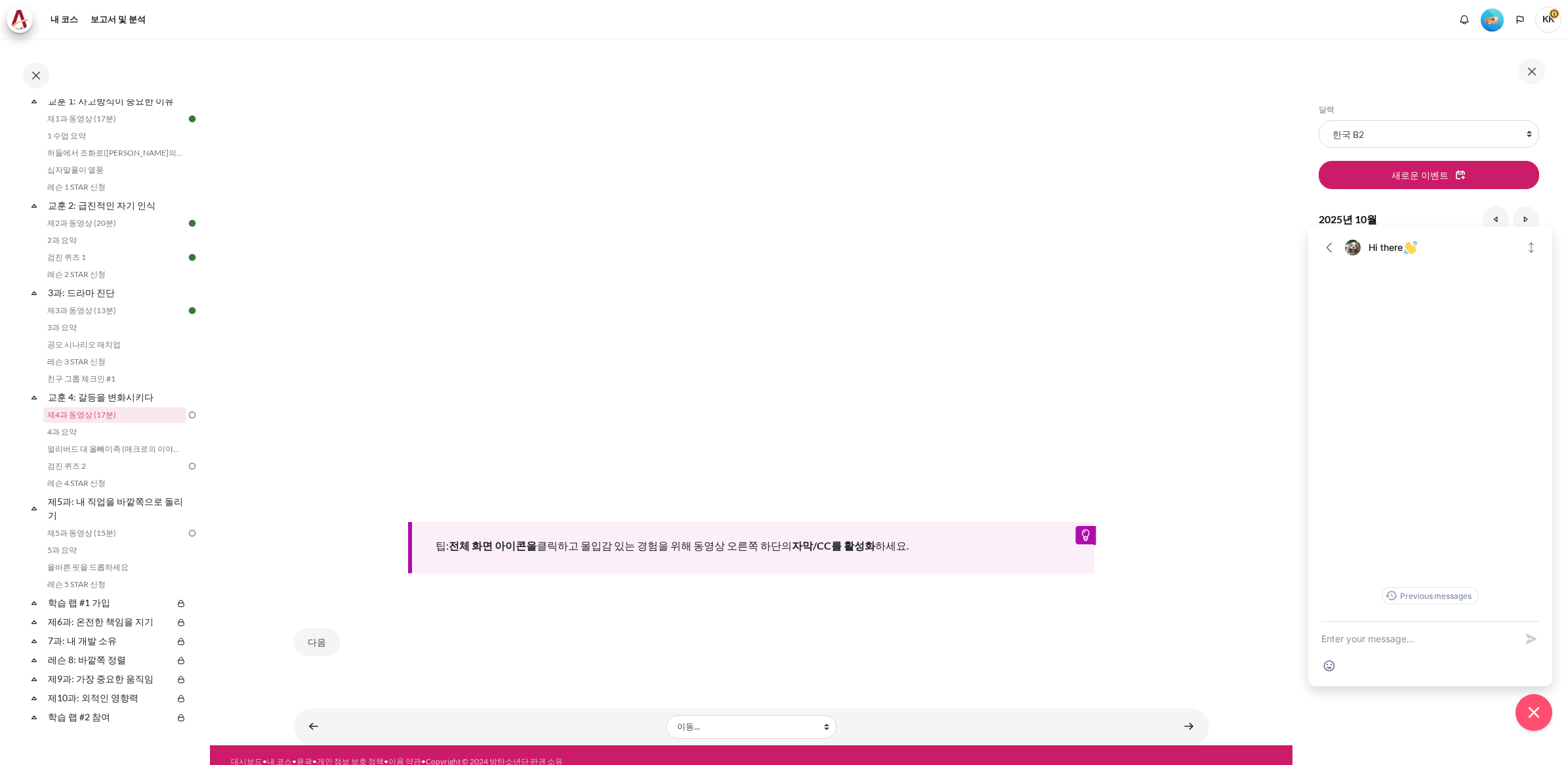
scroll to position [367, 0]
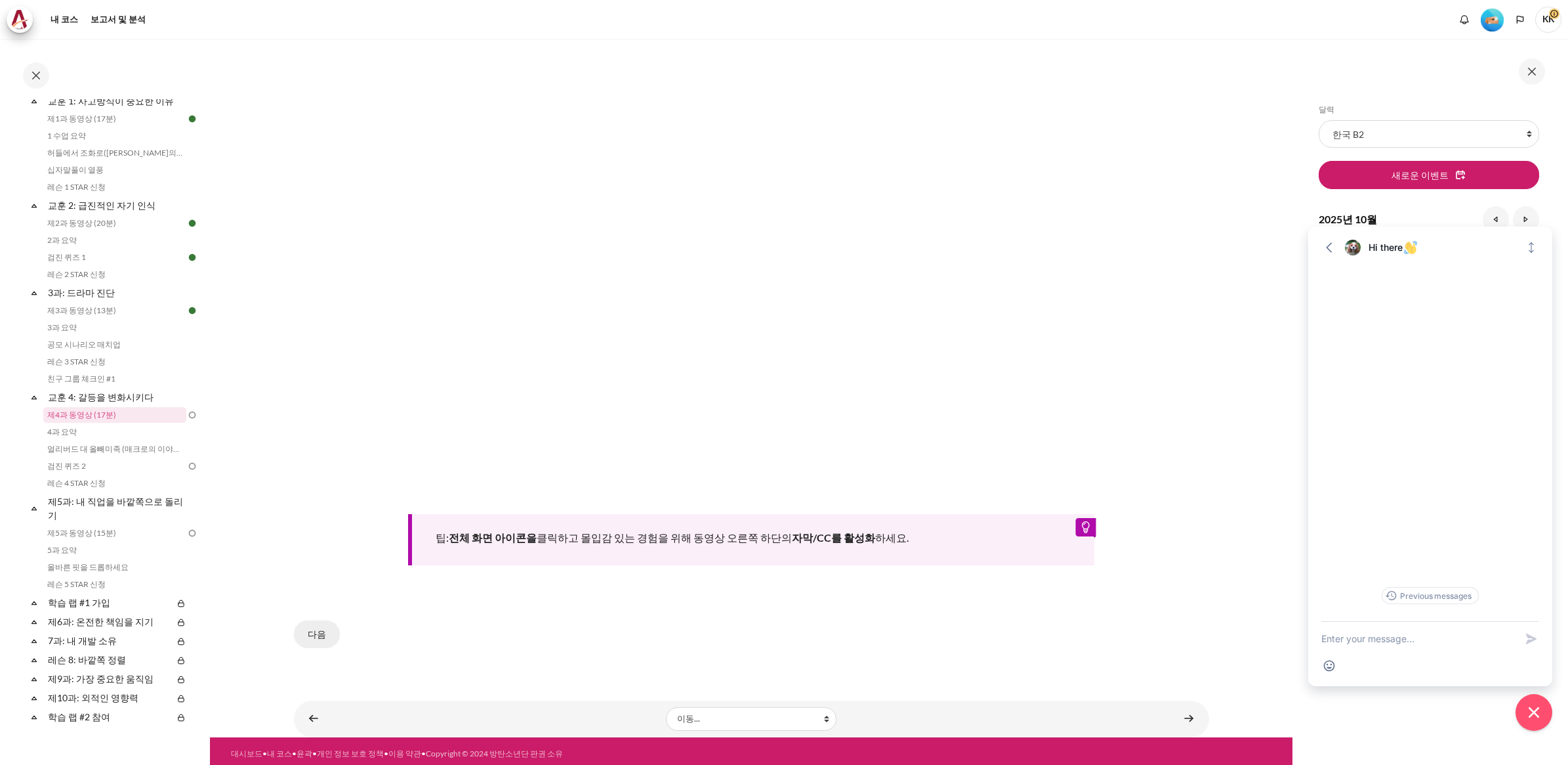
click at [319, 631] on button "다음" at bounding box center [317, 634] width 46 height 28
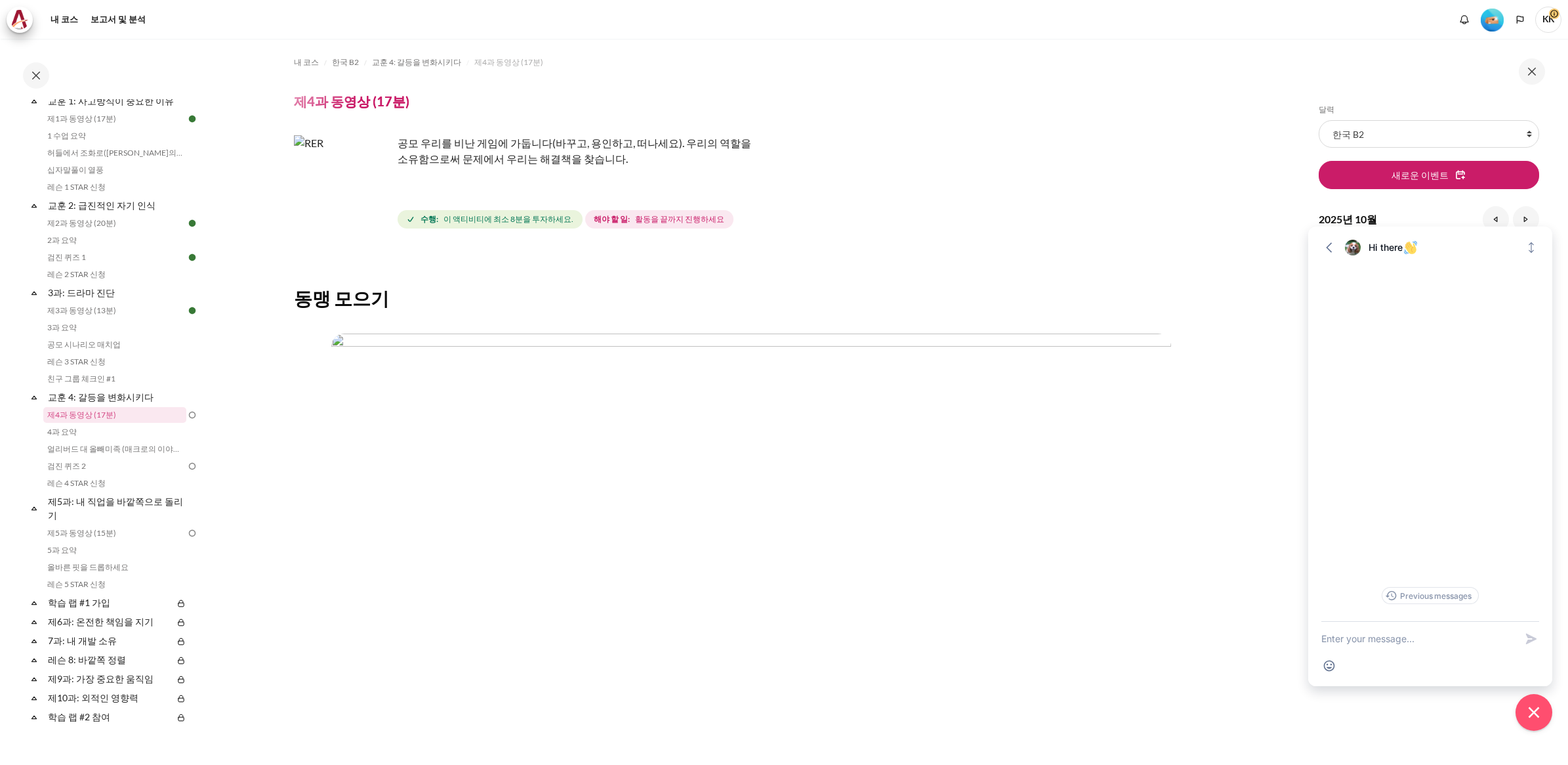
scroll to position [216, 0]
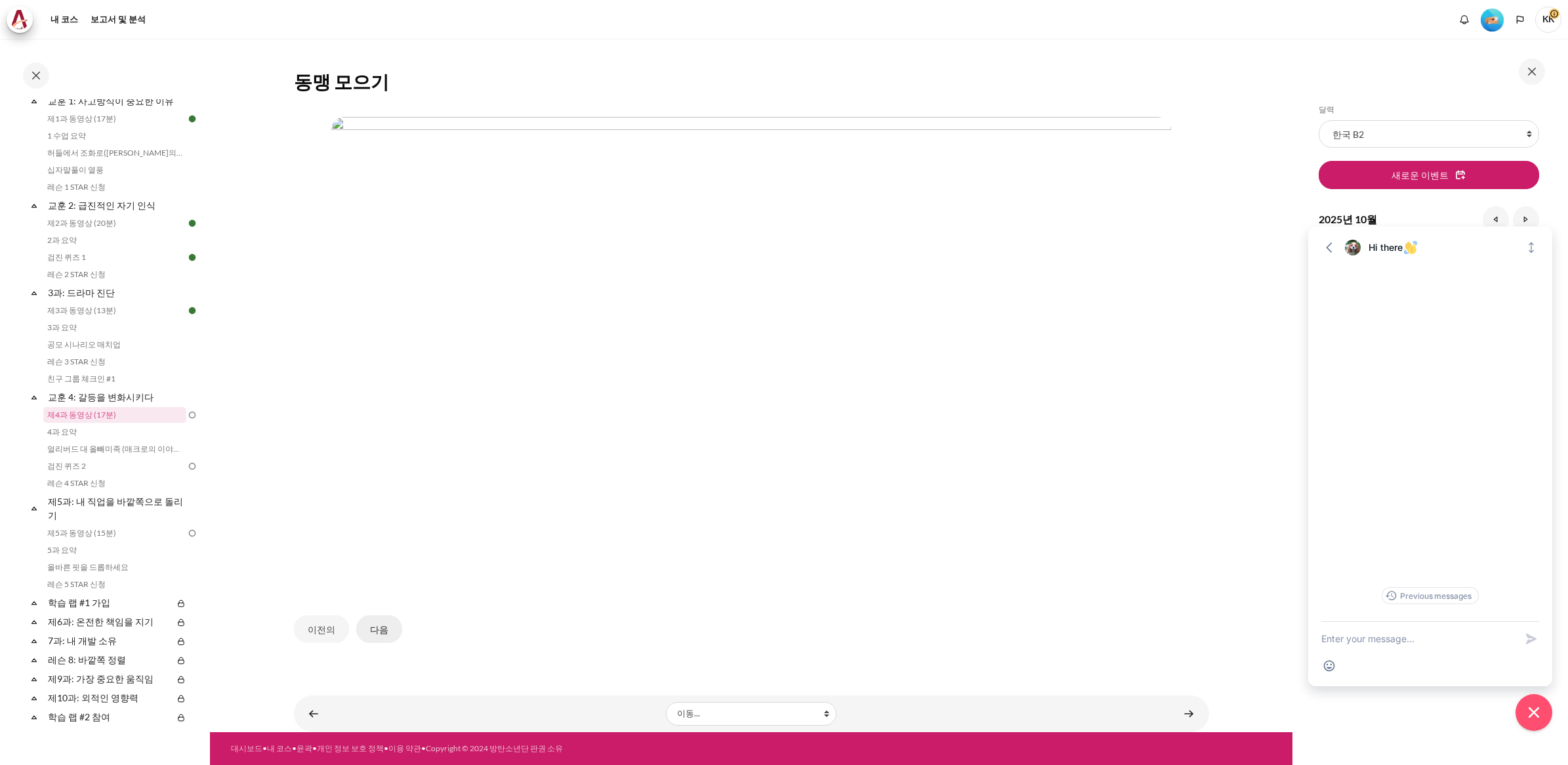
click at [376, 631] on button "다음" at bounding box center [379, 629] width 46 height 28
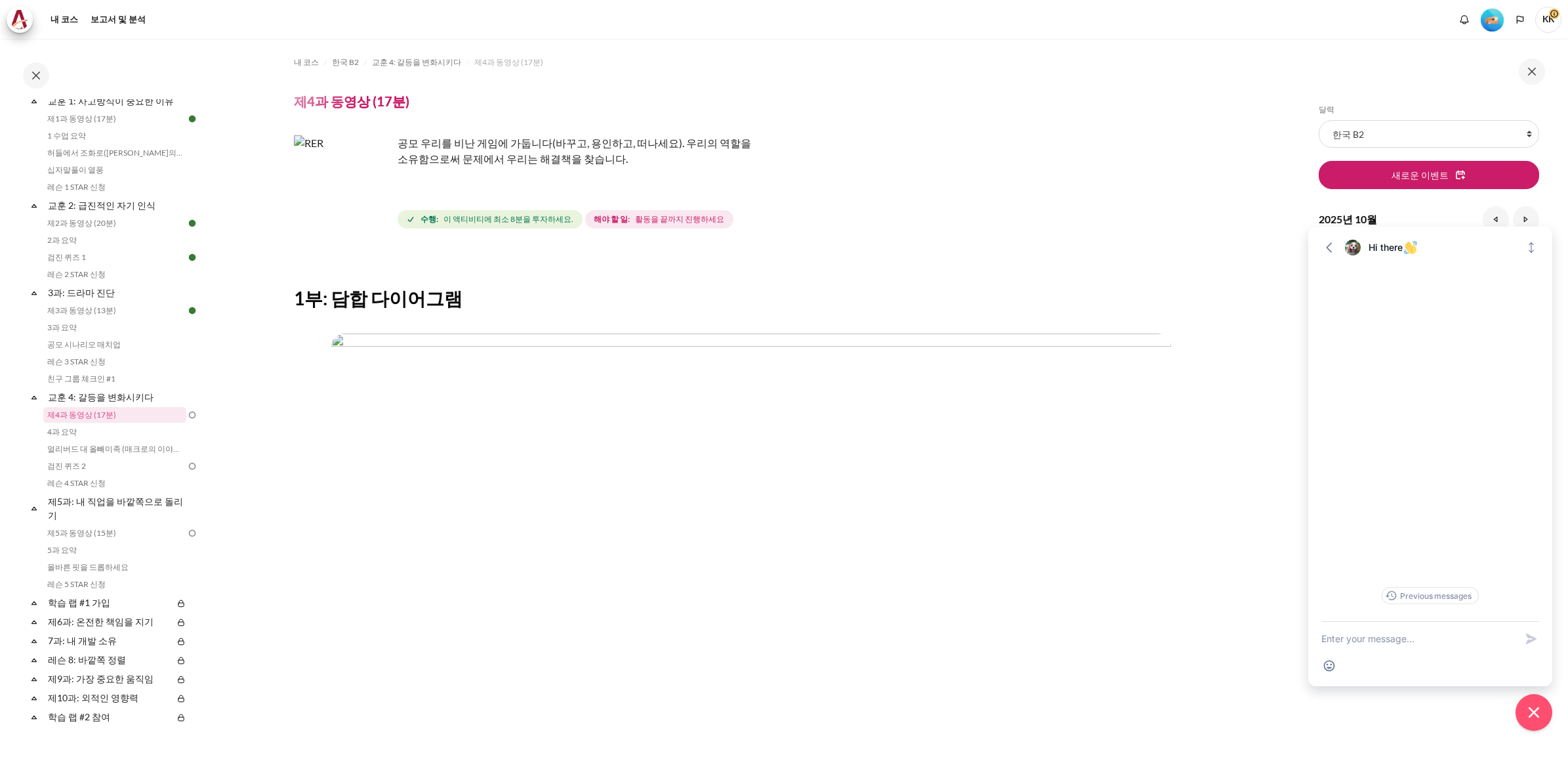
scroll to position [216, 0]
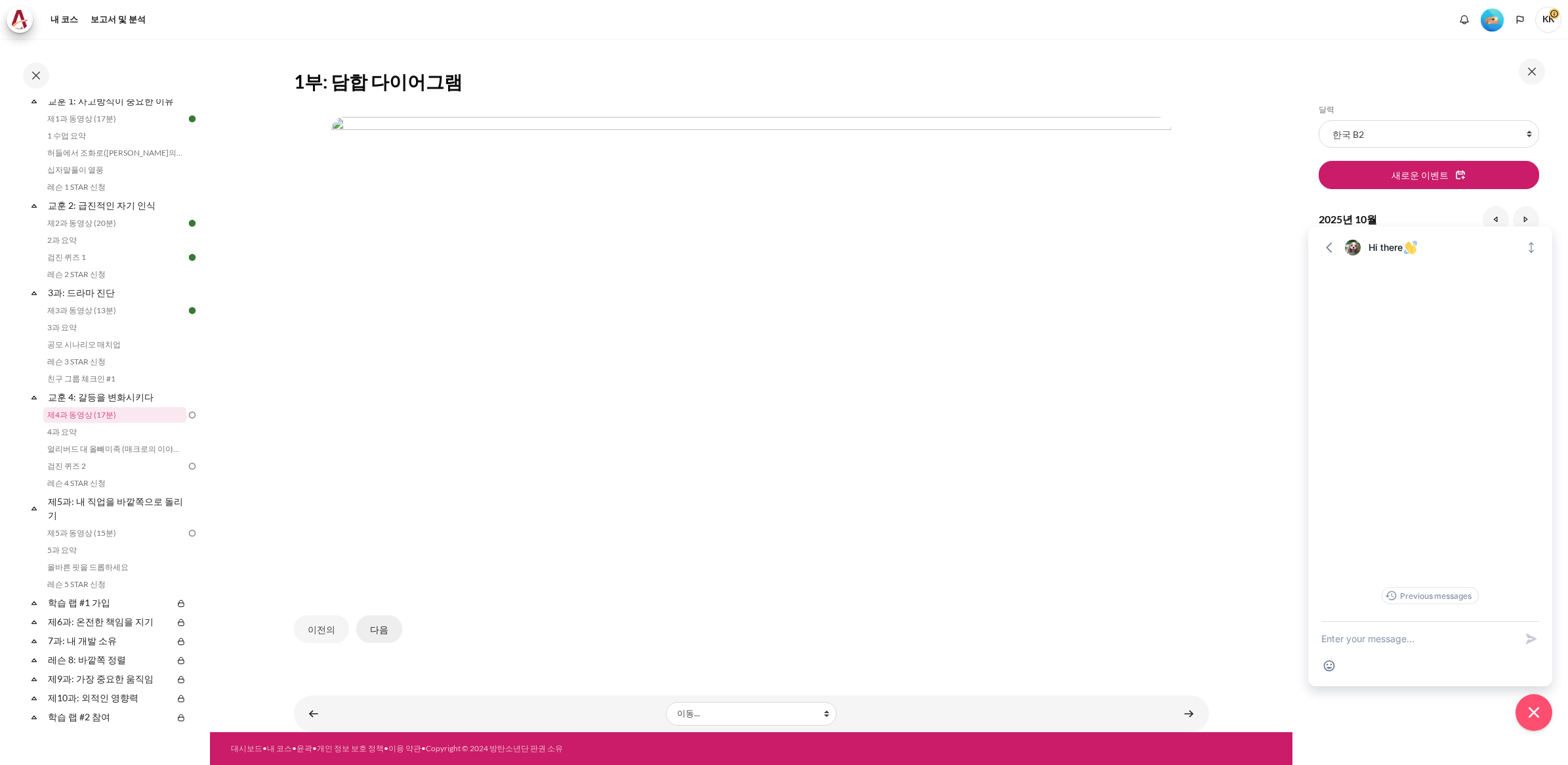
click at [385, 626] on button "다음" at bounding box center [379, 629] width 46 height 28
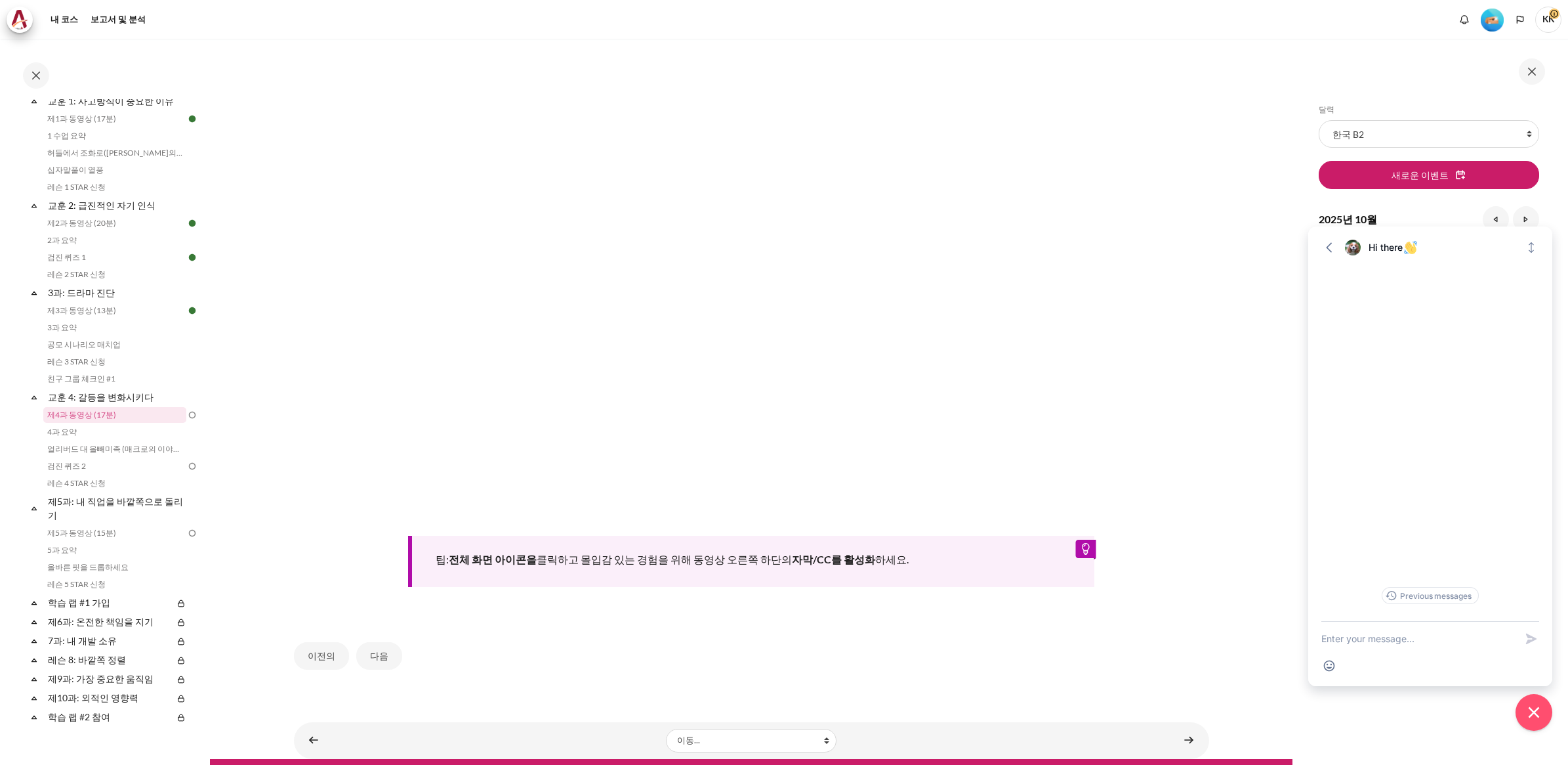
scroll to position [367, 0]
